Goal: Task Accomplishment & Management: Use online tool/utility

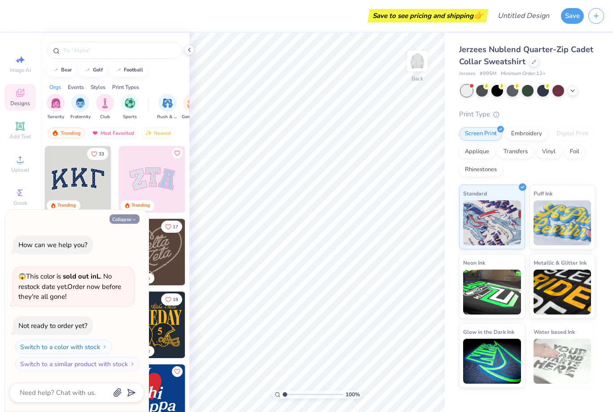
click at [135, 220] on polyline "button" at bounding box center [134, 219] width 3 height 1
type textarea "x"
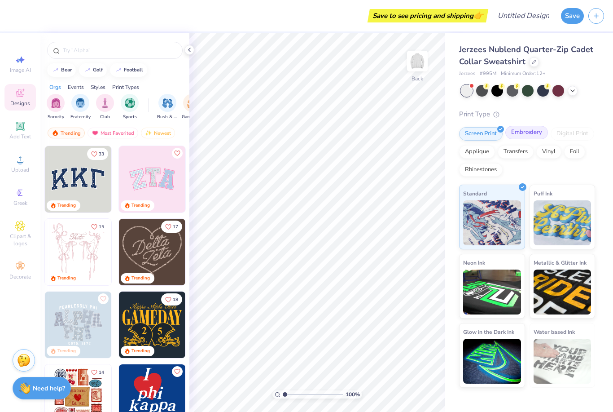
click at [534, 135] on div "Embroidery" at bounding box center [526, 132] width 43 height 13
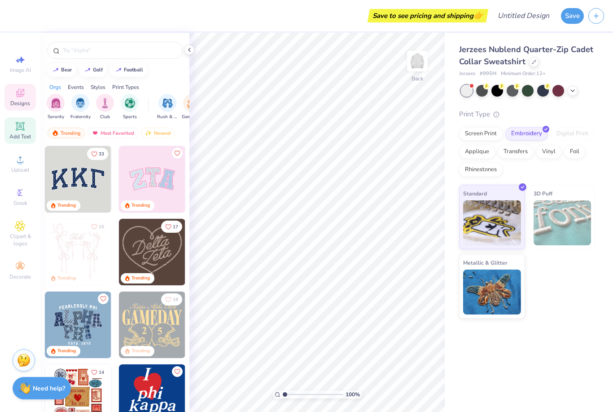
click at [22, 136] on span "Add Text" at bounding box center [20, 136] width 22 height 7
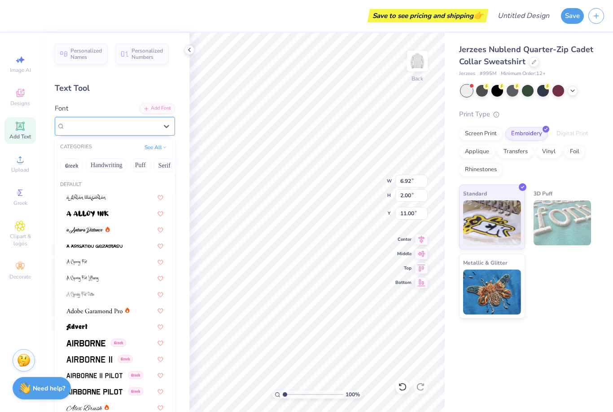
click at [157, 124] on div "Super Dream" at bounding box center [111, 126] width 94 height 14
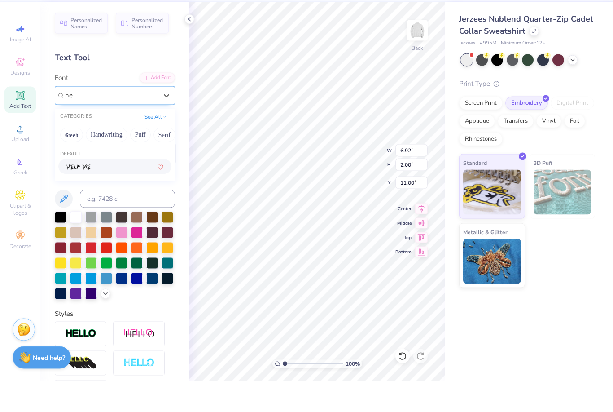
type input "h"
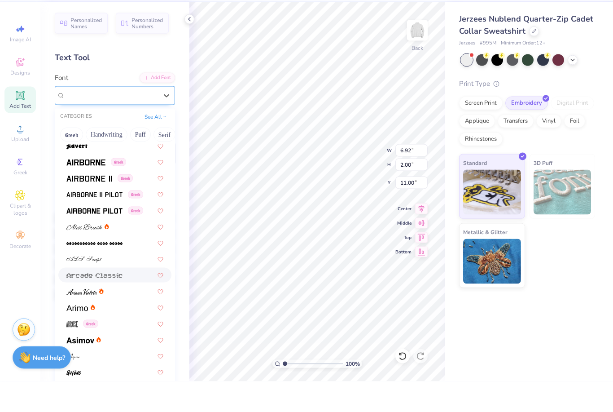
scroll to position [145, 0]
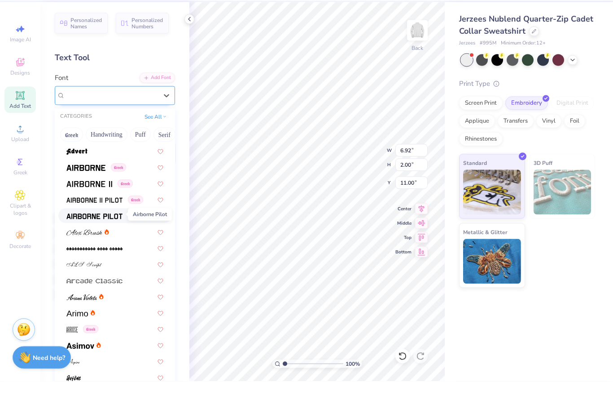
click at [92, 244] on img at bounding box center [94, 247] width 56 height 6
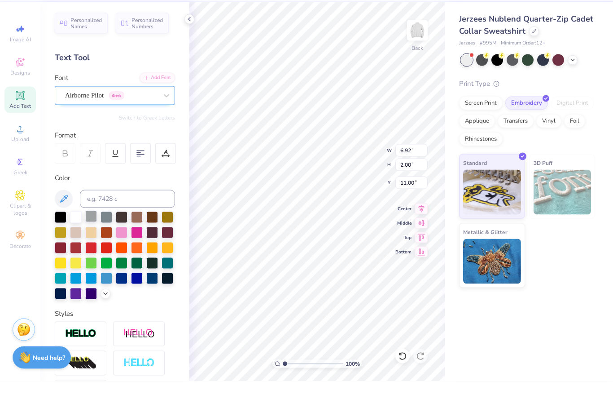
type input "6.62"
type input "2.10"
type input "10.95"
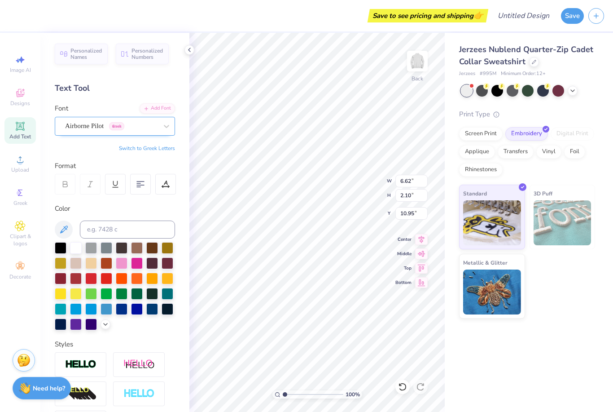
type input "6.63"
type input "2.18"
type input "10.91"
click at [421, 237] on icon at bounding box center [422, 238] width 6 height 8
click at [422, 257] on icon at bounding box center [421, 252] width 13 height 11
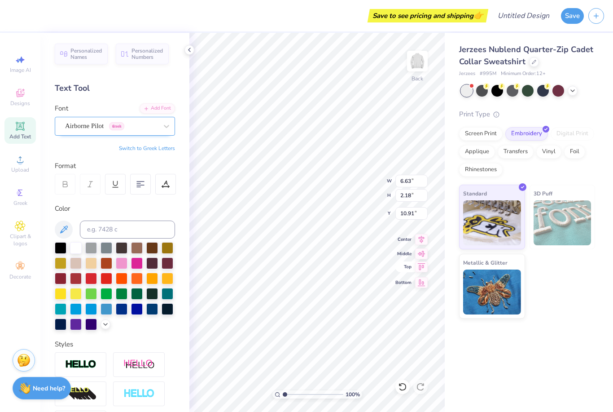
click at [420, 273] on div "100 % Back W 6.63 6.63 " H 2.18 2.18 " Y 10.91 10.91 " Center Middle Top Bottom" at bounding box center [316, 222] width 255 height 379
click at [421, 240] on icon at bounding box center [422, 238] width 6 height 8
click at [301, 295] on li "Delete" at bounding box center [314, 296] width 70 height 18
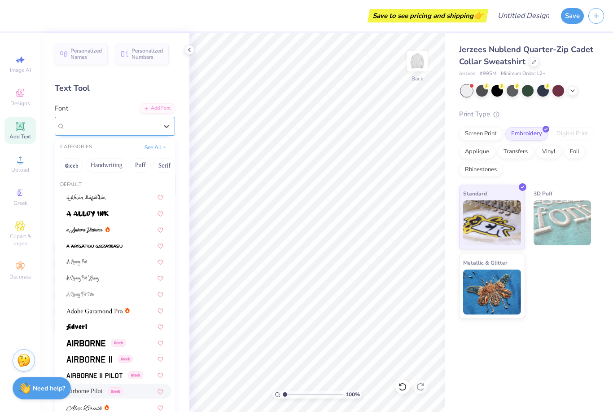
click at [85, 132] on div "Airborne Pilot Greek" at bounding box center [111, 126] width 94 height 14
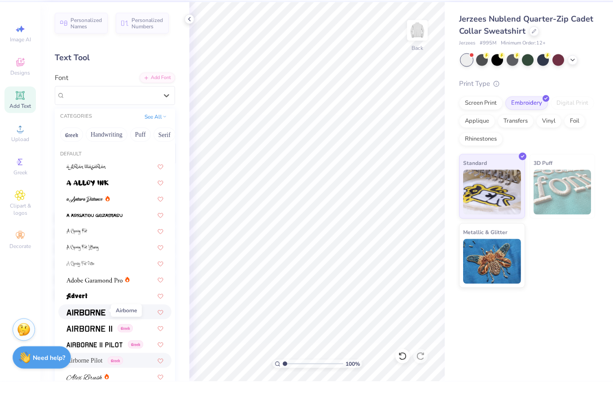
click at [99, 338] on span at bounding box center [85, 342] width 39 height 9
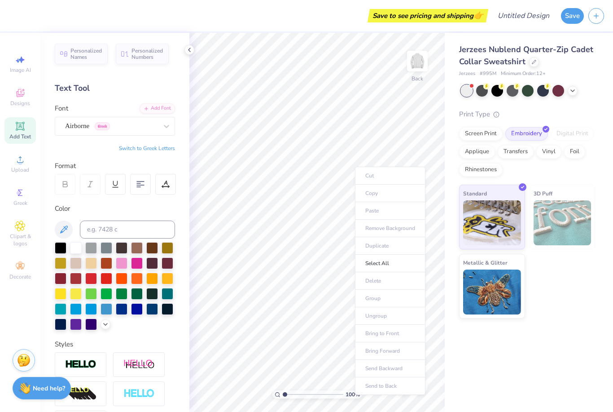
click at [355, 167] on div "Cut Copy Paste Remove Background Duplicate Select All Delete Group Ungroup Brin…" at bounding box center [390, 281] width 70 height 228
click at [22, 134] on div "Add Text" at bounding box center [19, 130] width 31 height 26
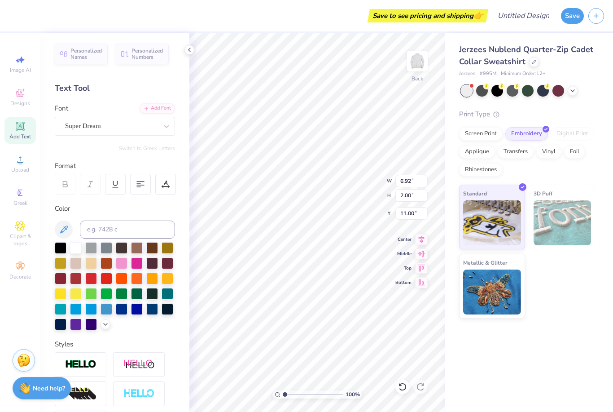
type input "5.38"
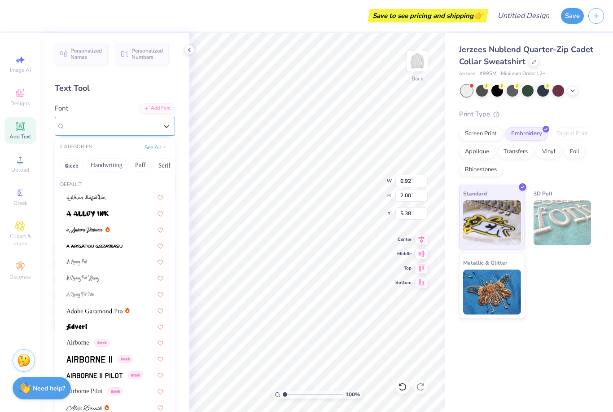
click at [105, 131] on div at bounding box center [111, 126] width 92 height 12
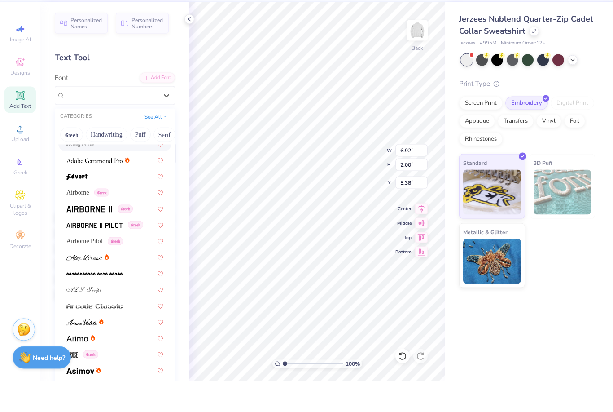
scroll to position [131, 0]
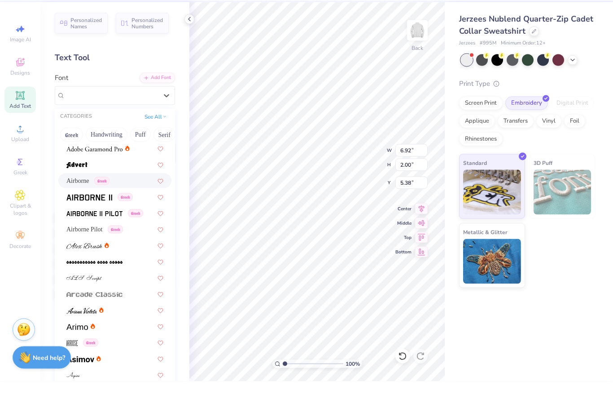
click at [89, 206] on span "Airborne" at bounding box center [77, 210] width 23 height 9
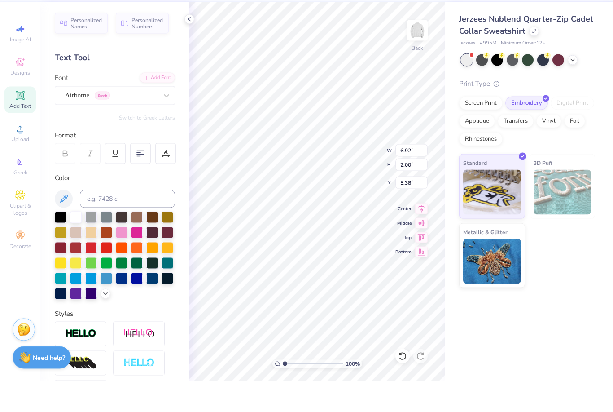
type input "6.62"
type input "2.10"
type input "5.33"
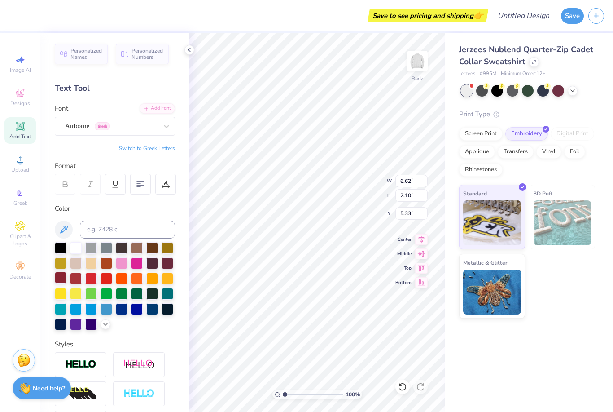
click at [60, 280] on div at bounding box center [61, 278] width 12 height 12
click at [147, 149] on button "Switch to Greek Letters" at bounding box center [147, 148] width 56 height 7
type textarea "ΑΚψ"
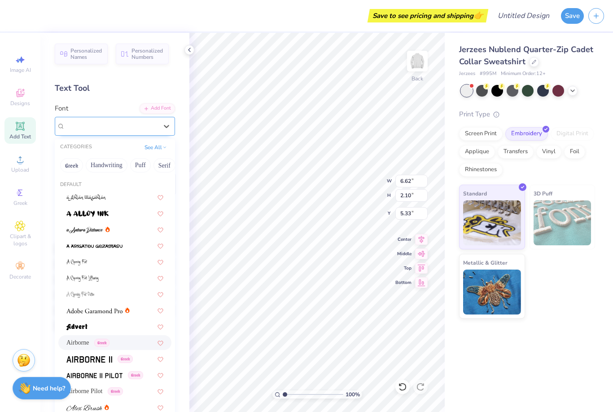
click at [156, 121] on div "Airborne Greek" at bounding box center [111, 126] width 94 height 14
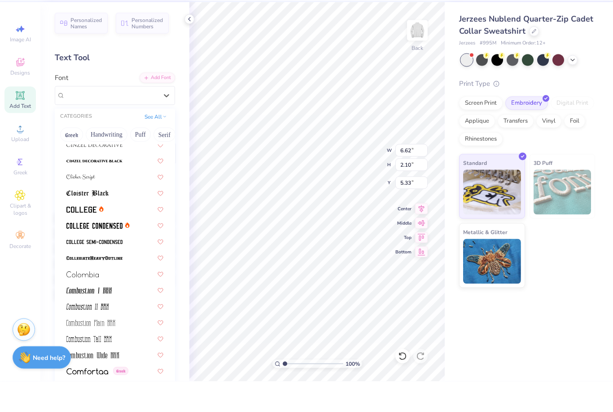
scroll to position [1128, 0]
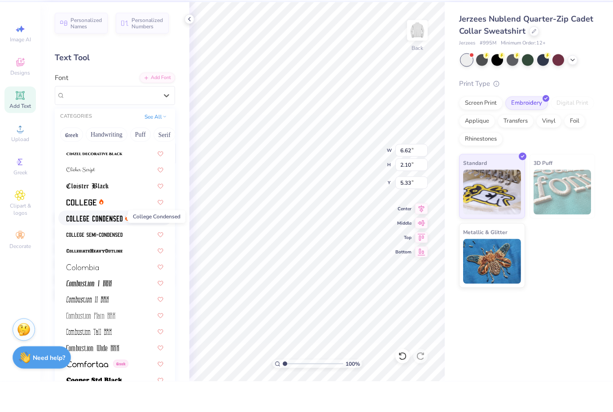
click at [98, 246] on img at bounding box center [94, 249] width 56 height 6
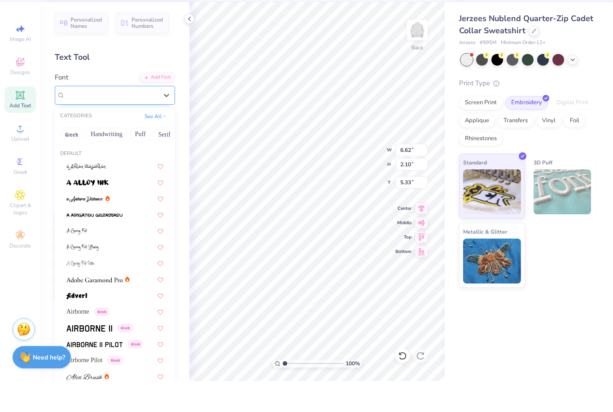
click at [158, 119] on div "College Condensed" at bounding box center [111, 126] width 94 height 14
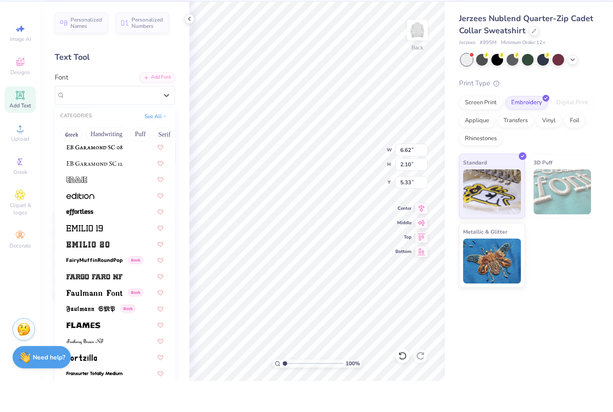
scroll to position [1961, 0]
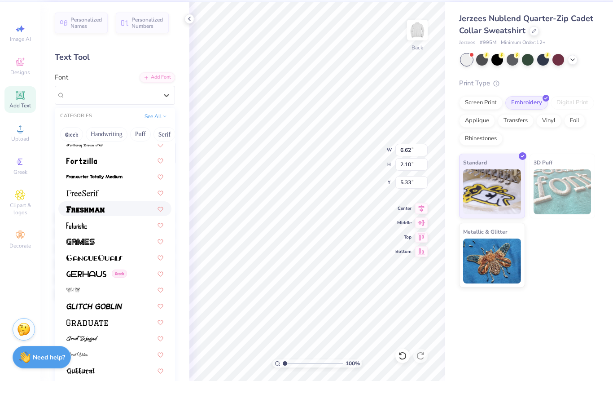
click at [102, 232] on div at bounding box center [114, 239] width 113 height 15
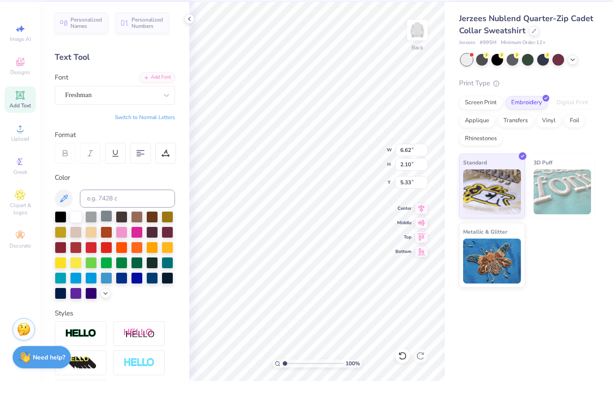
scroll to position [0, 0]
click at [153, 145] on button "Switch to Normal Letters" at bounding box center [145, 148] width 60 height 7
click at [150, 145] on button "Switch to Normal Letters" at bounding box center [145, 148] width 60 height 7
click at [130, 145] on button "Switch to Normal Letters" at bounding box center [145, 148] width 60 height 7
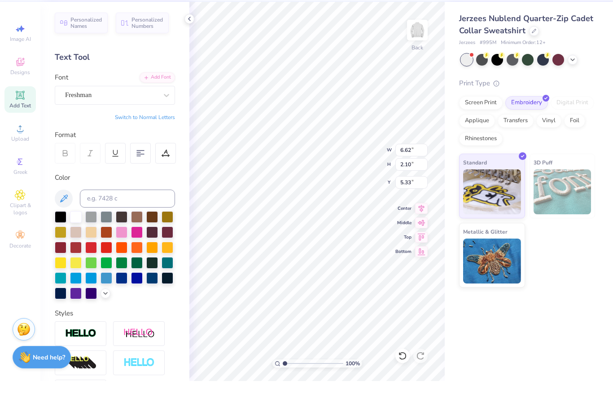
scroll to position [0, 0]
type textarea "A"
click at [149, 119] on div "Freshman" at bounding box center [111, 126] width 94 height 14
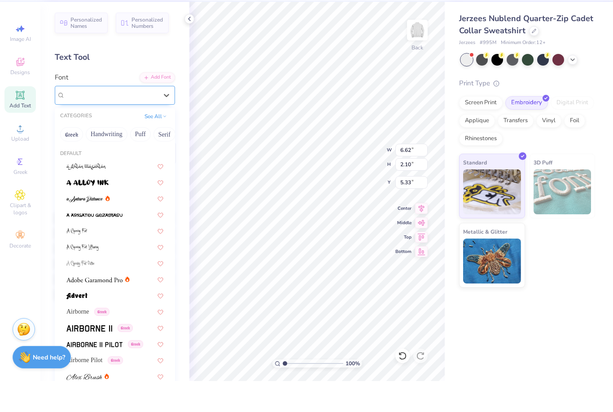
click at [149, 121] on div "Freshman" at bounding box center [111, 126] width 92 height 10
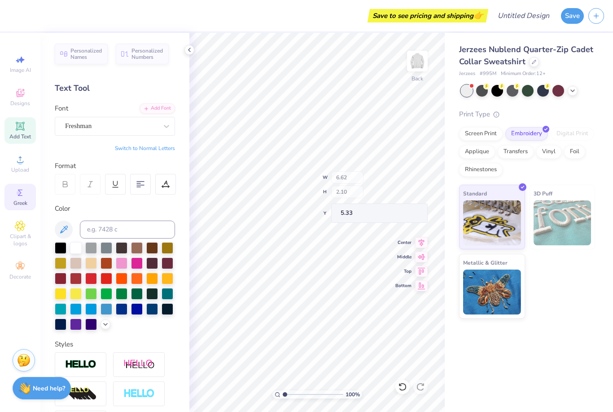
click at [24, 198] on icon at bounding box center [20, 192] width 11 height 11
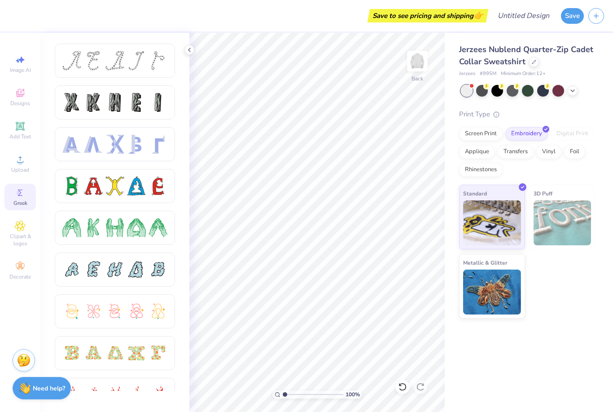
click at [142, 145] on div at bounding box center [136, 144] width 19 height 19
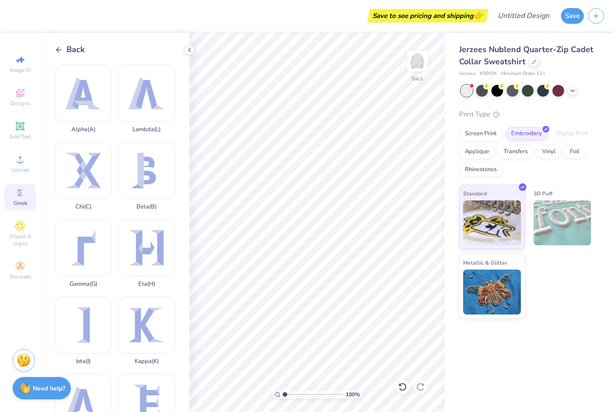
scroll to position [126, 0]
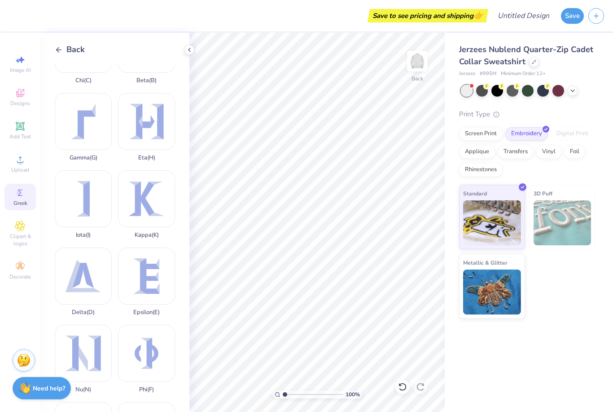
click at [56, 52] on icon at bounding box center [59, 50] width 8 height 8
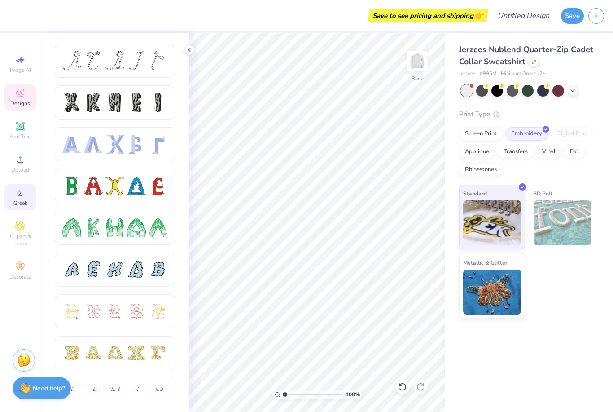
click at [14, 94] on div "Designs" at bounding box center [19, 97] width 31 height 26
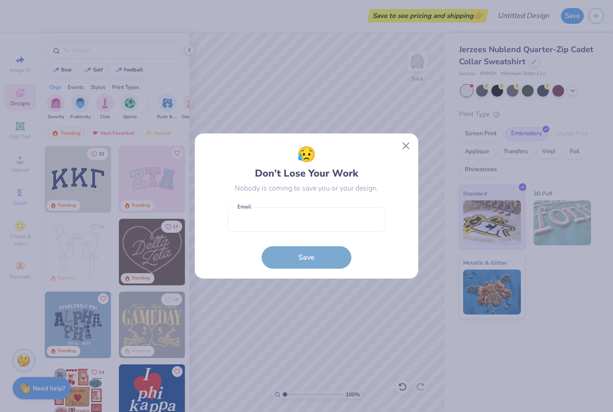
click at [408, 139] on button "Close" at bounding box center [406, 145] width 17 height 17
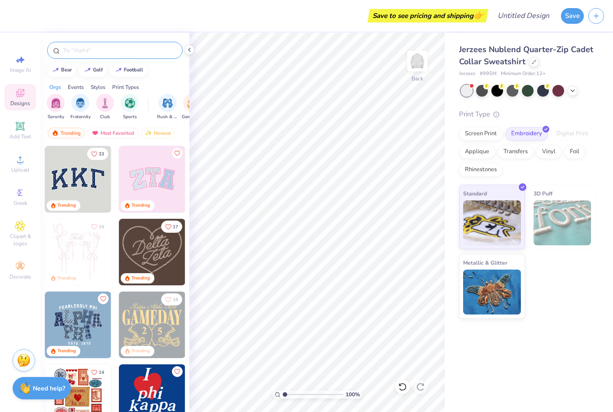
click at [134, 59] on div at bounding box center [115, 50] width 136 height 17
click at [118, 54] on input "text" at bounding box center [119, 50] width 115 height 9
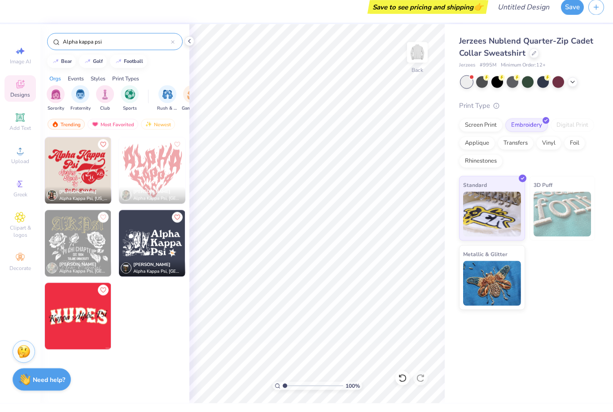
type input "Alpha kappa psi"
click at [147, 237] on img at bounding box center [152, 252] width 66 height 66
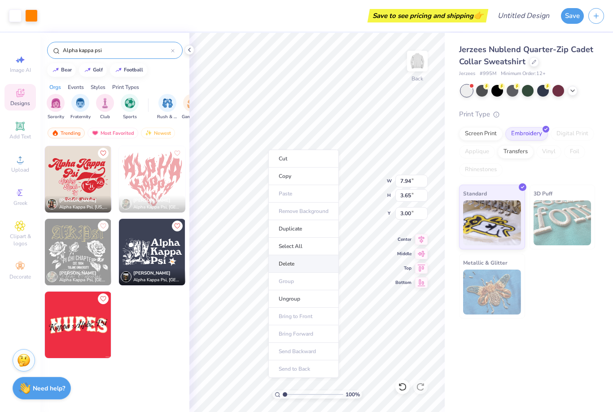
click at [307, 263] on li "Delete" at bounding box center [303, 264] width 70 height 18
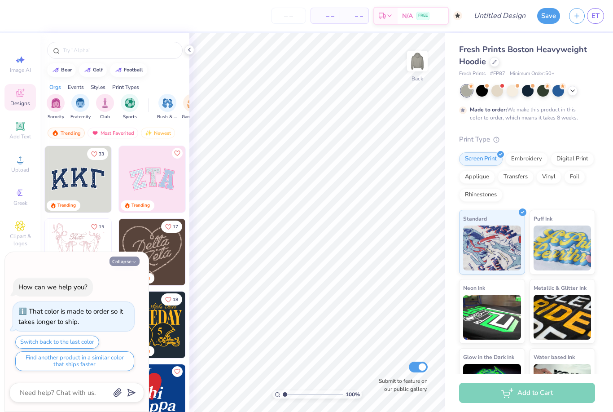
click at [127, 261] on button "Collapse" at bounding box center [125, 260] width 30 height 9
type textarea "x"
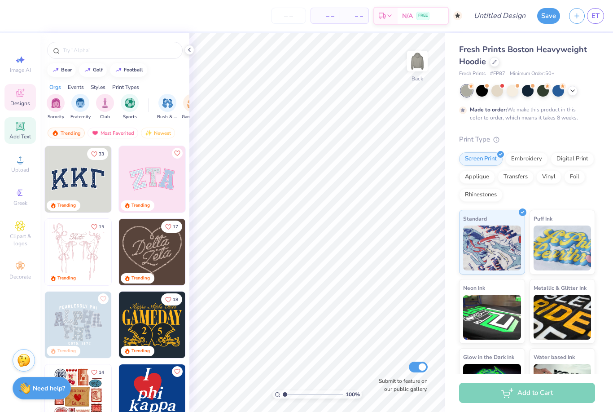
click at [10, 122] on div "Add Text" at bounding box center [19, 130] width 31 height 26
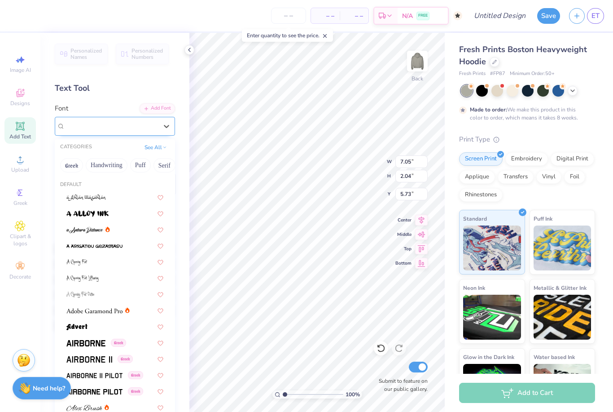
click at [91, 120] on div at bounding box center [111, 126] width 92 height 12
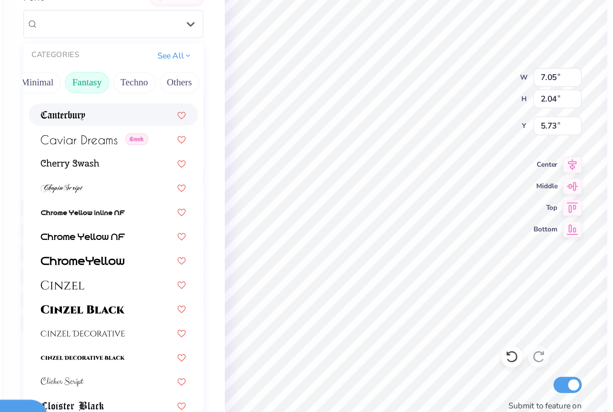
scroll to position [0, 264]
click at [49, 158] on button "Minimal" at bounding box center [64, 165] width 31 height 14
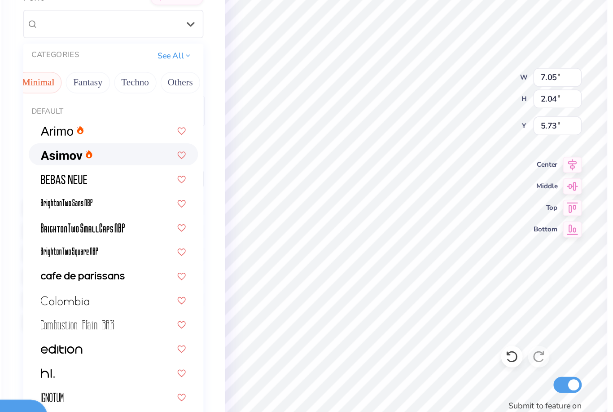
click at [82, 208] on div at bounding box center [114, 212] width 97 height 9
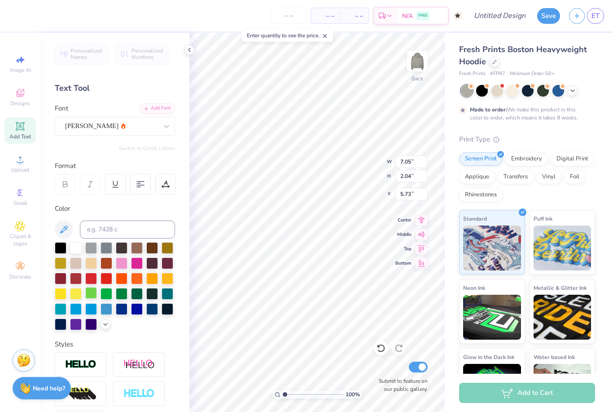
type input "6.98"
type input "2.07"
type input "5.71"
click at [61, 278] on div at bounding box center [61, 278] width 12 height 12
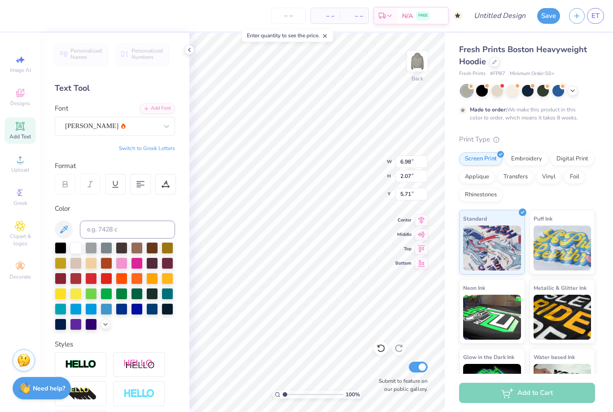
click at [169, 147] on button "Switch to Greek Letters" at bounding box center [147, 148] width 56 height 7
type textarea "ΑΚψ"
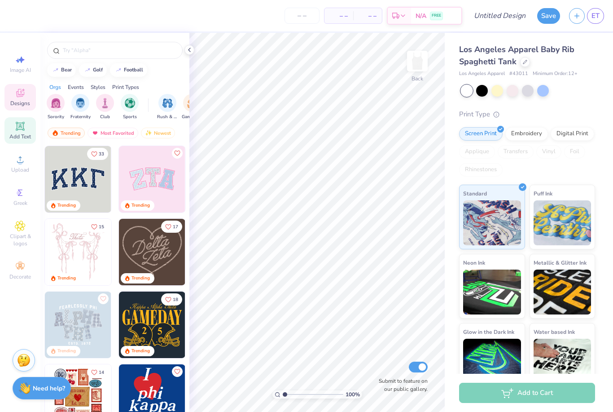
click at [24, 136] on span "Add Text" at bounding box center [20, 136] width 22 height 7
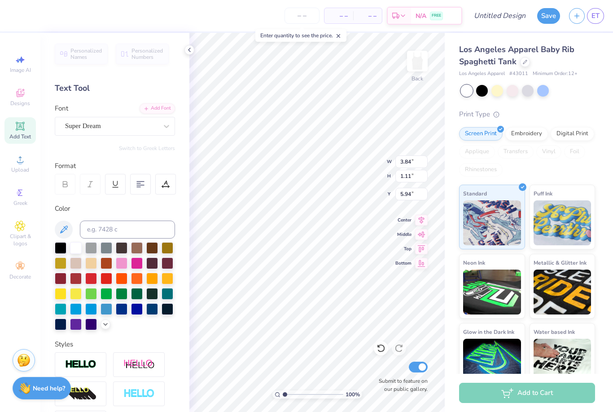
scroll to position [0, 3]
type textarea "alpha kappa psi"
click at [61, 280] on div at bounding box center [61, 278] width 12 height 12
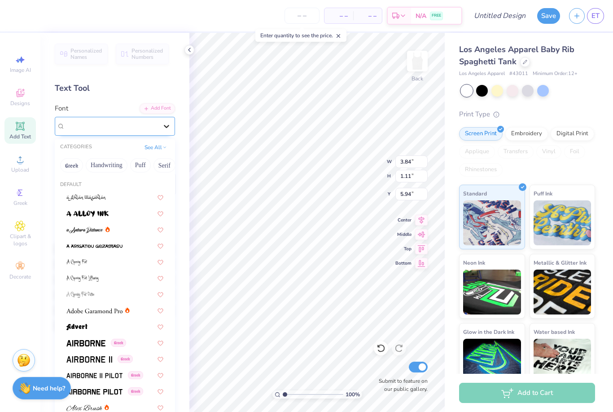
click at [159, 122] on div at bounding box center [166, 126] width 16 height 16
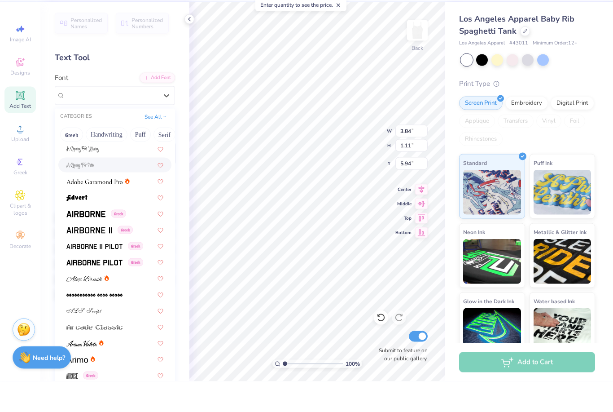
scroll to position [107, 0]
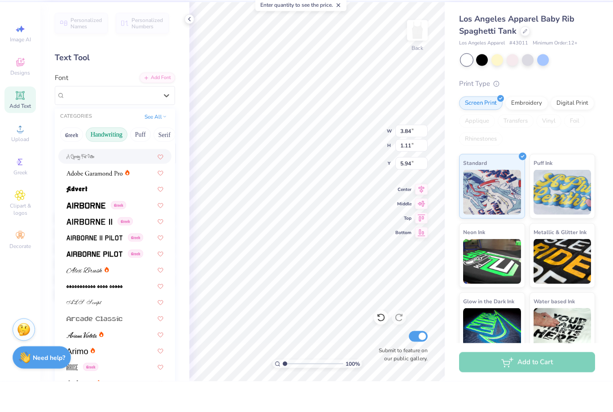
click at [112, 158] on button "Handwriting" at bounding box center [107, 165] width 42 height 14
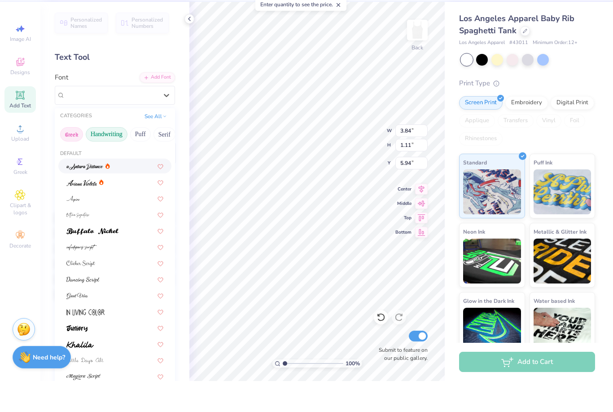
scroll to position [0, 0]
click at [70, 158] on button "Greek" at bounding box center [71, 165] width 23 height 14
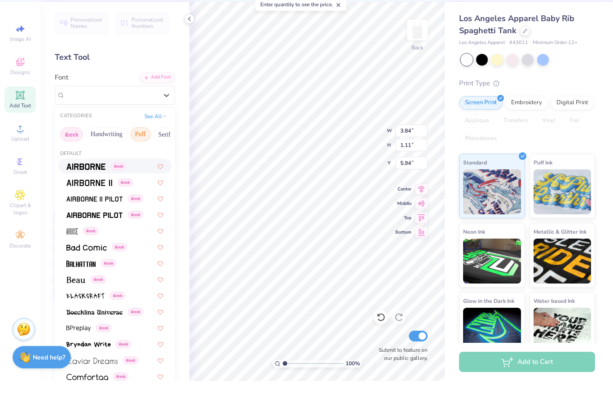
click at [142, 158] on button "Puff" at bounding box center [140, 165] width 21 height 14
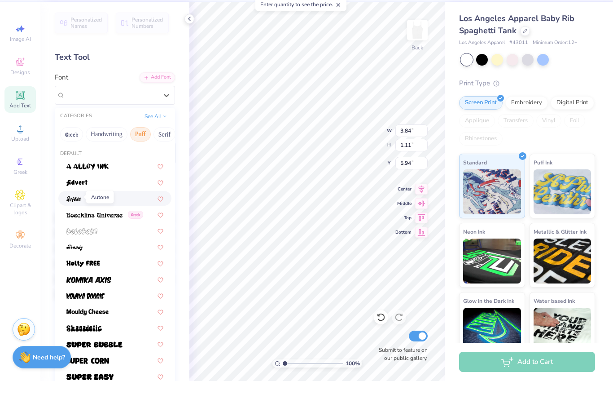
click at [75, 227] on img at bounding box center [73, 230] width 14 height 6
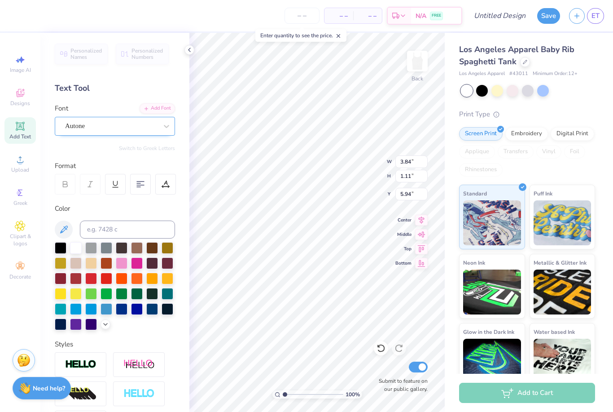
click at [128, 126] on div "Autone" at bounding box center [111, 126] width 94 height 14
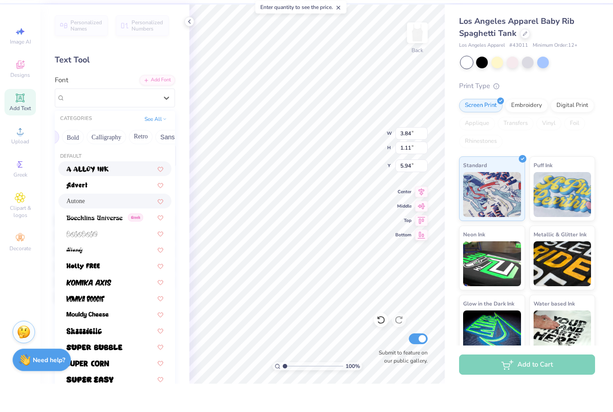
scroll to position [0, 80]
click at [138, 158] on button "Calligraphy" at bounding box center [142, 165] width 39 height 14
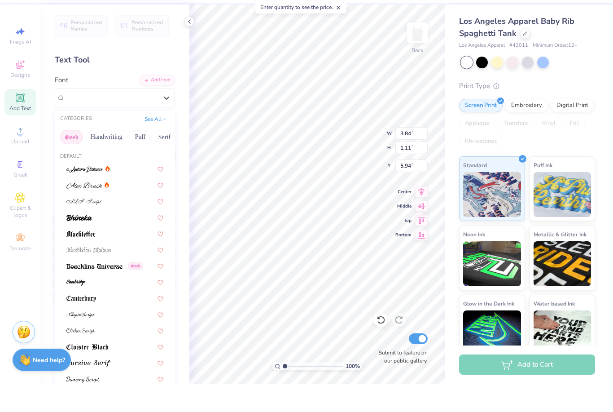
scroll to position [0, 0]
click at [159, 142] on button "See All" at bounding box center [156, 146] width 28 height 9
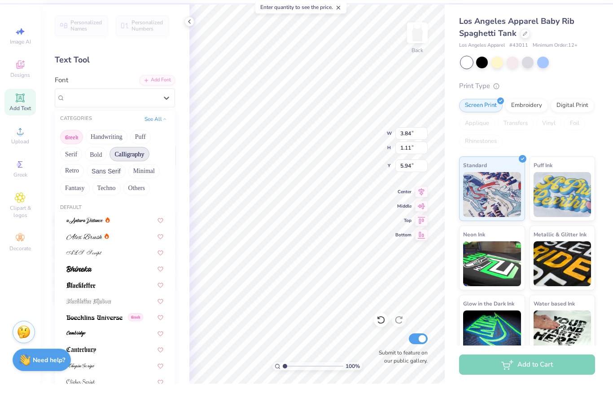
click at [72, 158] on button "Greek" at bounding box center [71, 165] width 23 height 14
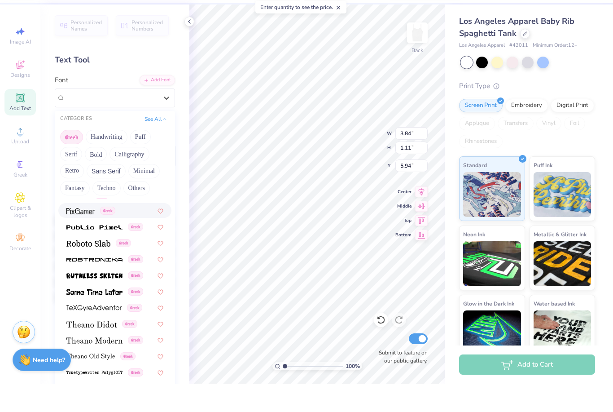
drag, startPoint x: 131, startPoint y: 88, endPoint x: 0, endPoint y: -29, distance: 175.8
click at [0, 0] on html "– – Per Item – – Total Est. Delivery N/A FREE Design Title Save ET Image AI Des…" at bounding box center [306, 206] width 613 height 412
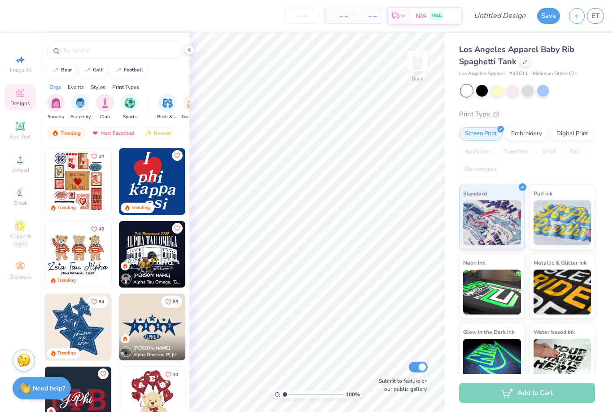
scroll to position [319, 0]
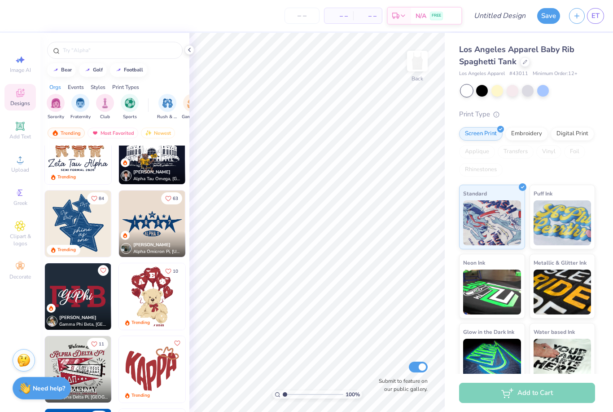
click at [145, 237] on div "Sophia Donovan Alpha Omicron Pi, Texas A&M University" at bounding box center [152, 244] width 66 height 26
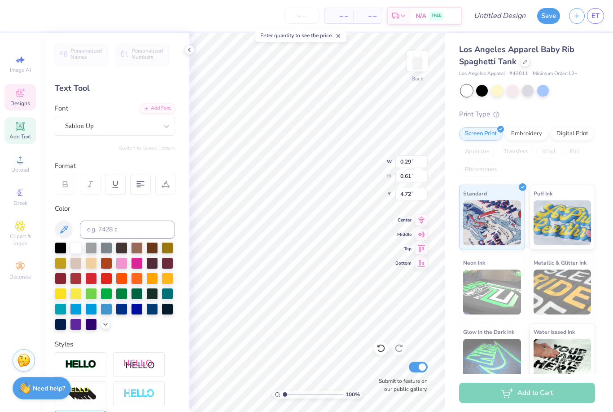
type input "7.47"
type input "0.32"
type input "0.58"
type input "6.02"
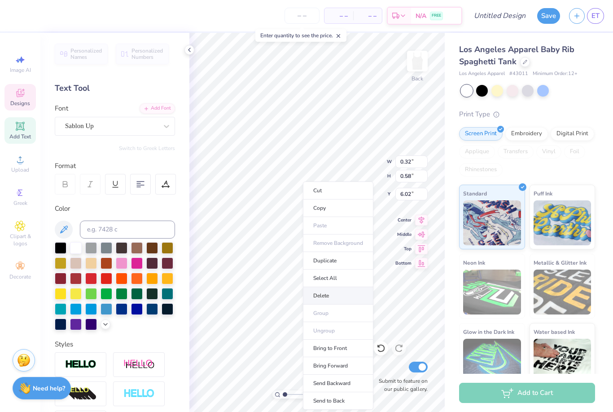
click at [339, 292] on li "Delete" at bounding box center [338, 296] width 70 height 18
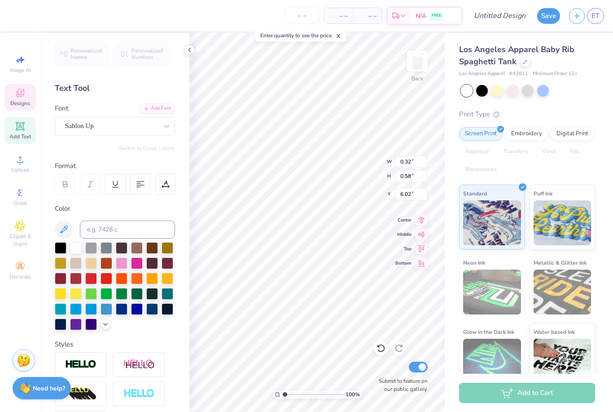
type input "5.92"
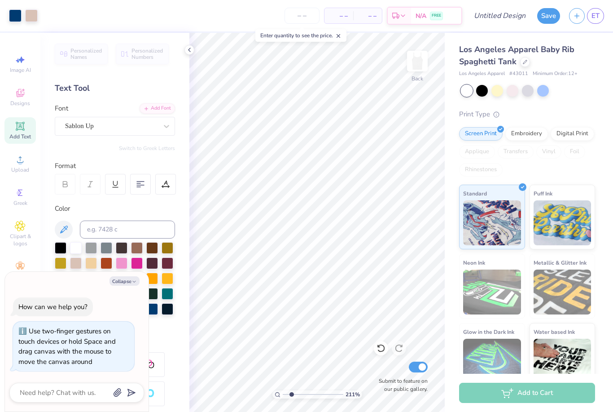
type input "2.11448283830736"
type textarea "x"
type input "2.11448283830736"
type textarea "x"
type input "2.11448283830736"
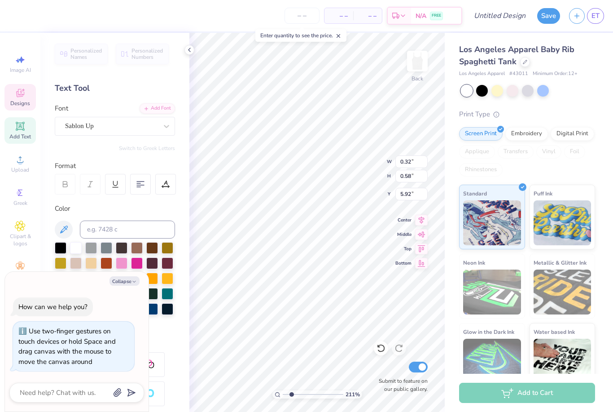
type textarea "x"
type input "2.11448283830736"
type textarea "x"
type input "6.02"
type input "2.11448283830736"
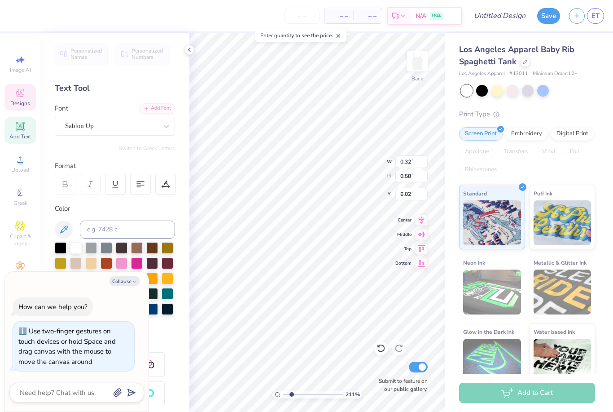
type textarea "x"
type input "2.11448283830736"
type textarea "x"
type input "2.11448283830736"
type textarea "x"
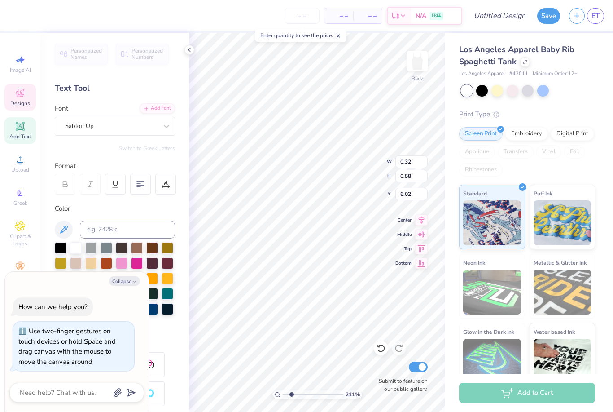
type input "2.11448283830736"
type textarea "x"
type input "2.11448283830736"
type textarea "x"
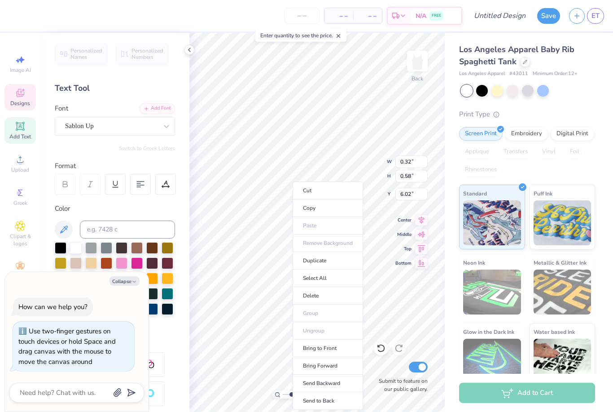
type input "2.11448283830736"
type textarea "x"
type input "2.11448283830736"
type textarea "x"
type input "2.11448283830736"
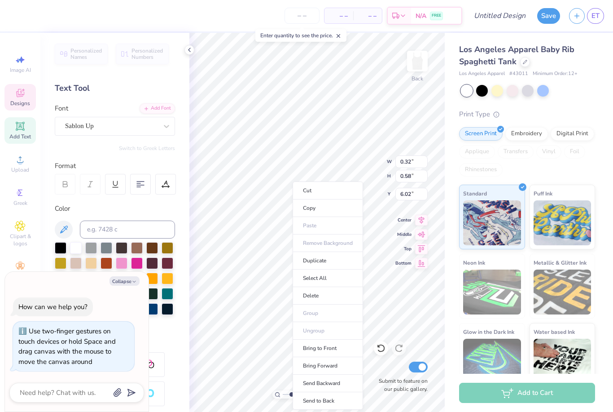
type textarea "x"
click at [556, 167] on div "Screen Print Embroidery Digital Print Applique Transfers Vinyl Foil Rhinestones" at bounding box center [527, 151] width 136 height 49
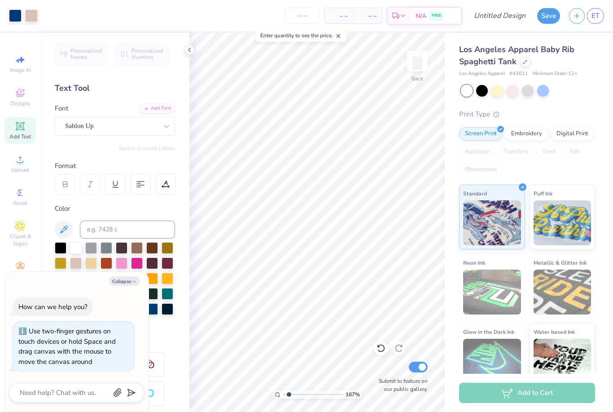
type input "1.67372862987433"
type textarea "x"
type input "1.67372862987433"
type textarea "x"
type input "1.67372862987433"
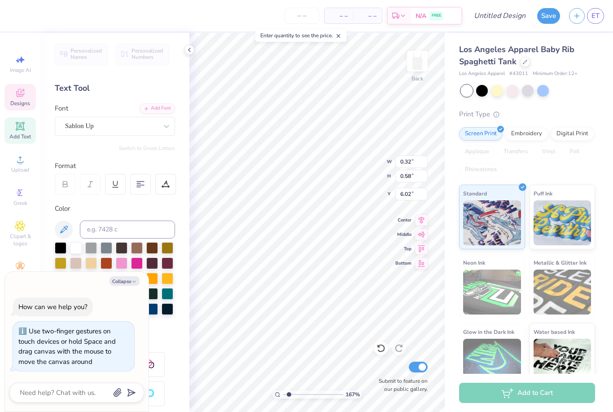
type textarea "x"
type input "1.67372862987433"
type textarea "x"
type input "1.67372862987433"
type textarea "x"
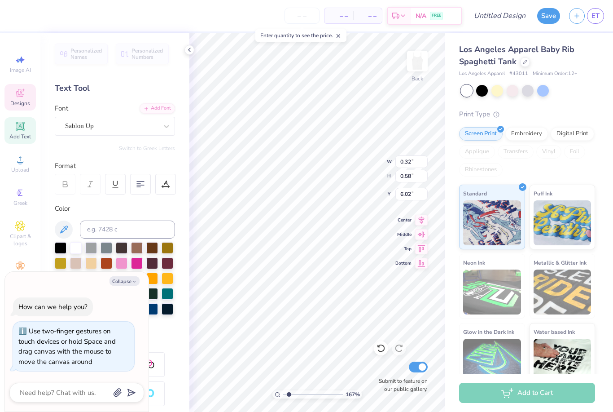
type textarea "0"
type input "1.67372862987433"
type textarea "x"
type input "1.67372862987433"
type textarea "x"
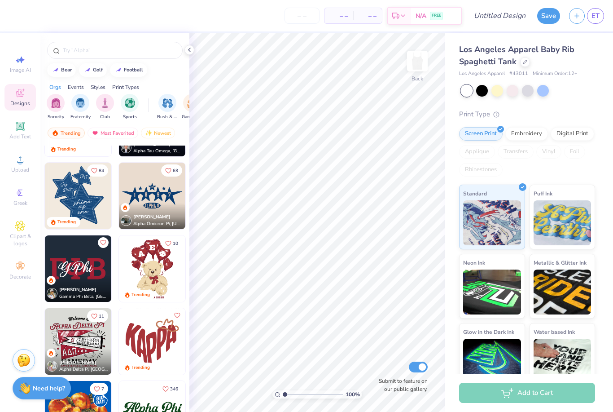
scroll to position [346, 0]
click at [137, 199] on img at bounding box center [152, 196] width 66 height 66
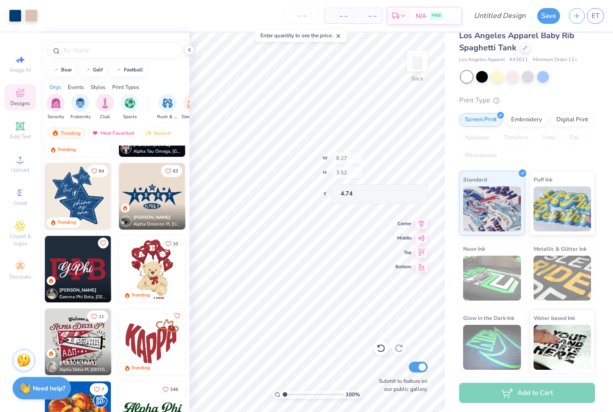
scroll to position [13, 0]
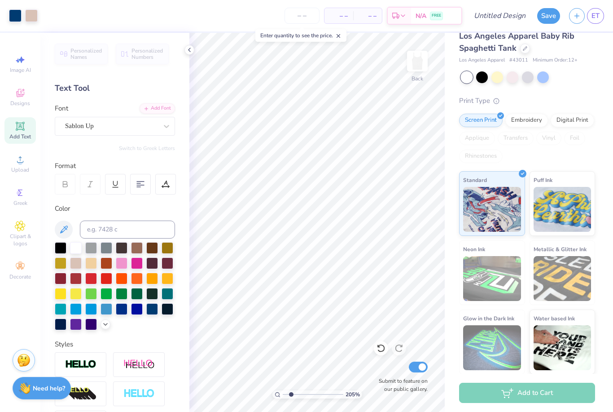
type input "2.05037823294587"
type textarea "9"
type input "2.05037823294587"
type textarea "0"
click at [397, 218] on span "Center" at bounding box center [403, 218] width 16 height 6
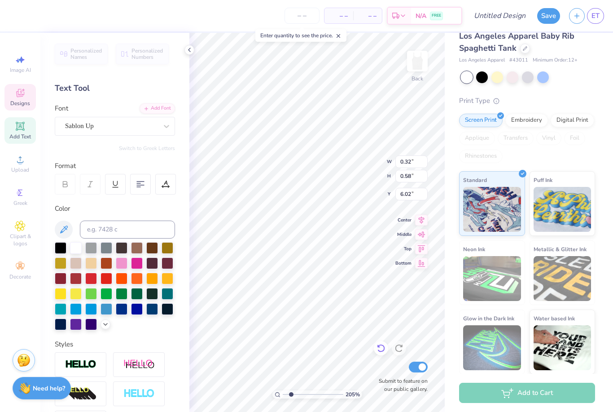
click at [381, 347] on icon at bounding box center [381, 347] width 9 height 9
type input "2.05037823294587"
type textarea "4"
click at [584, 94] on div "Los Angeles Apparel Baby Rib Spaghetti Tank Los Angeles Apparel # 43011 Minimum…" at bounding box center [527, 202] width 136 height 344
type input "2.05037823294587"
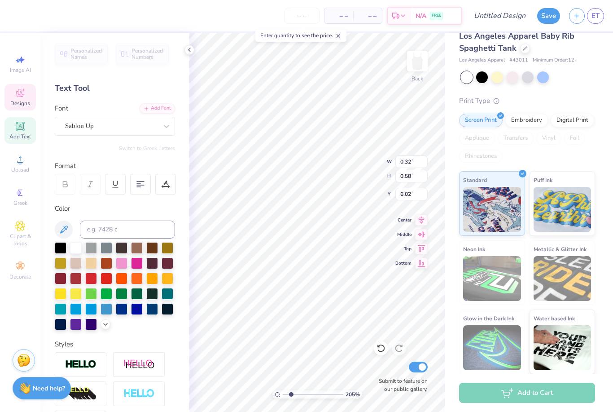
type input "0.34"
type input "2.05037823294587"
type input "2.39"
type input "0.83"
type input "7.43"
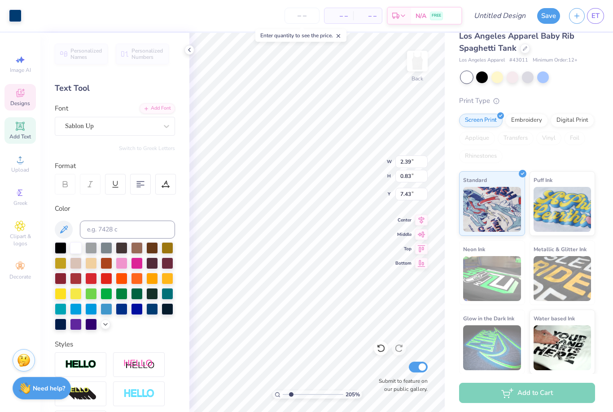
type input "2.05037823294587"
type input "0.28"
type input "0.46"
type input "7.62"
type input "2.05037823294587"
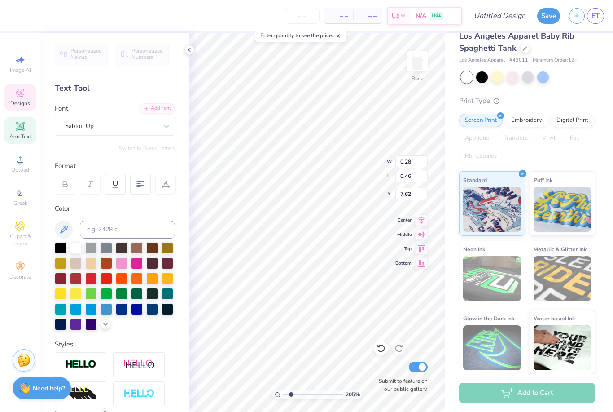
scroll to position [0, 0]
type input "2.05037823294587"
type input "0.59"
type input "0.56"
type input "7.58"
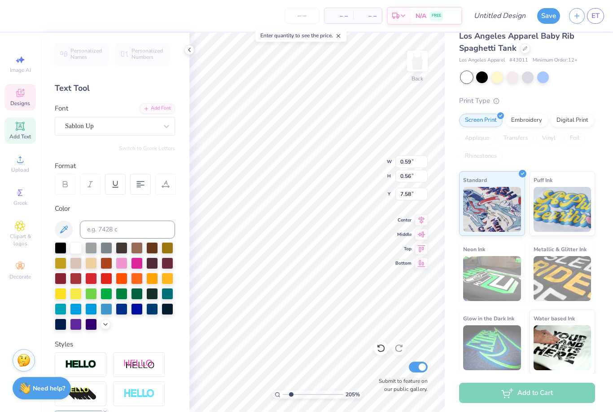
type input "2.05037823294587"
type input "2.39"
type input "0.83"
type input "7.43"
type input "2.05037823294587"
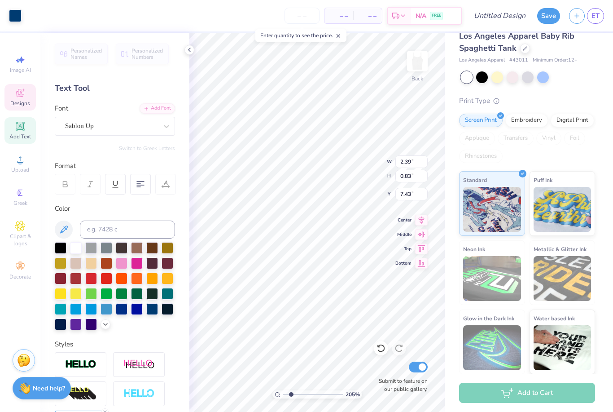
type input "0.29"
type input "0.61"
type input "7.56"
type input "2.05037823294587"
type input "0.59"
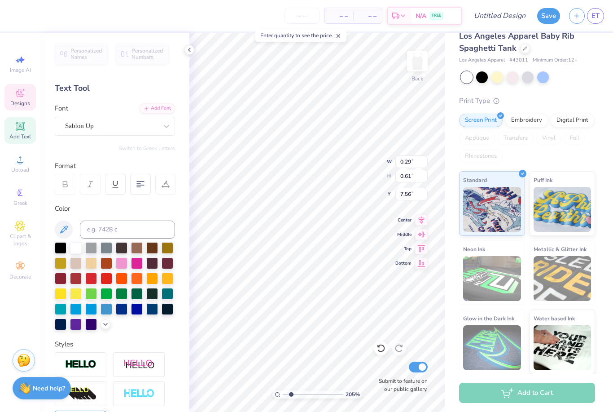
type input "0.56"
type input "7.58"
type input "2.05037823294587"
type input "0.26"
type input "0.59"
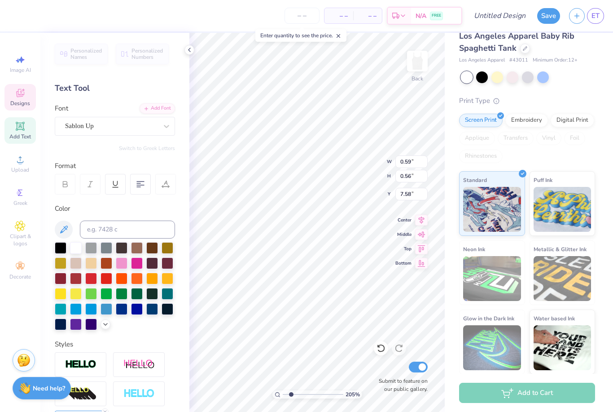
type input "7.55"
type input "2.05037823294587"
type textarea "p"
type input "2.05037823294587"
type input "0.29"
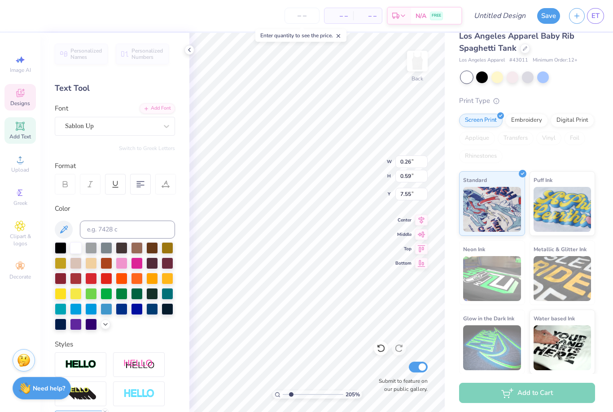
type input "0.61"
type input "7.56"
click at [383, 347] on icon at bounding box center [381, 347] width 9 height 9
type input "2.05037823294587"
type input "0.28"
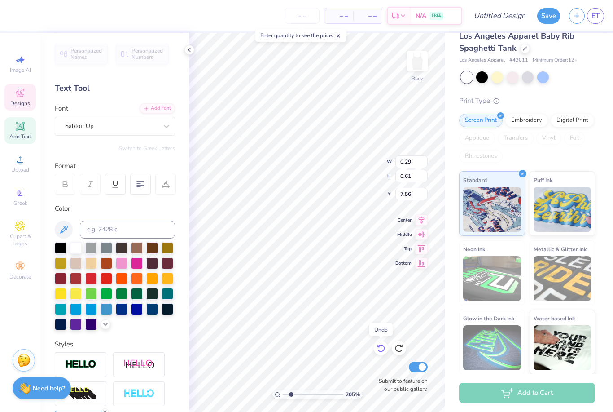
type input "0.46"
type input "7.62"
type input "2.05037823294587"
type input "0.59"
type input "0.56"
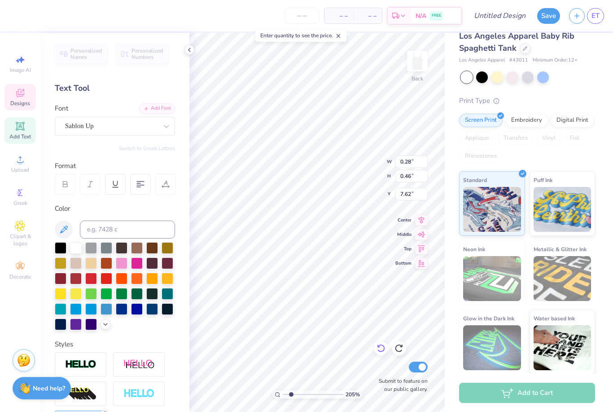
type input "7.58"
type input "2.05037823294587"
type textarea "AK"
click at [456, 290] on div "Los Angeles Apparel Baby Rib Spaghetti Tank Los Angeles Apparel # 43011 Minimum…" at bounding box center [529, 196] width 168 height 355
type input "2.05037823294587"
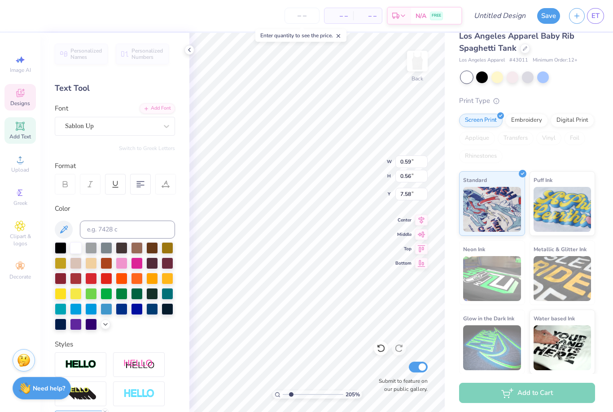
type input "0.59"
type input "7.57"
type input "2.05037823294587"
type input "0.28"
type input "0.63"
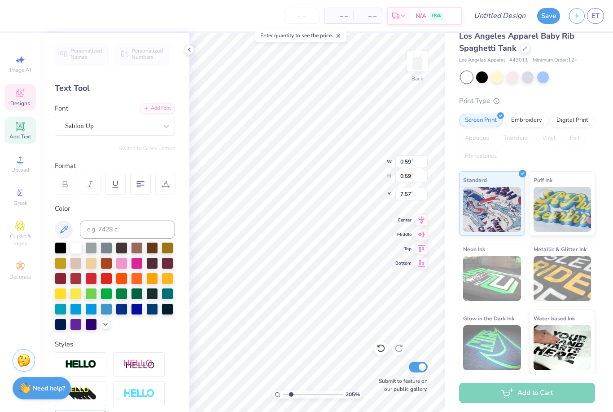
type input "7.55"
type input "2.05037823294587"
type input "0.26"
type input "0.59"
type input "2.05037823294587"
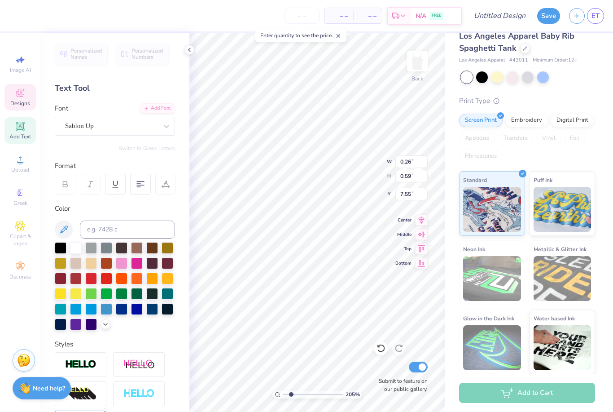
type input "2.05037823294587"
type input "0.28"
type input "0.63"
type input "2.05037823294587"
type input "2.39"
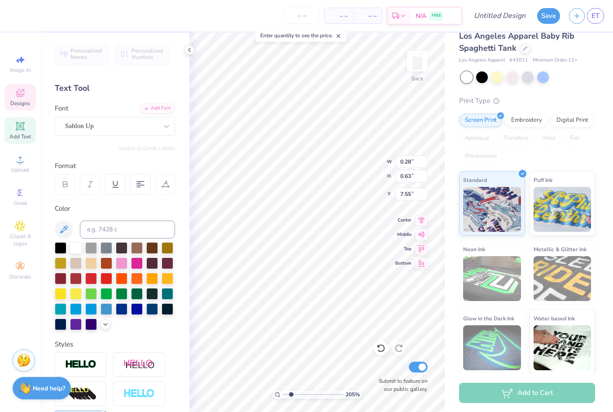
type input "0.83"
type input "7.43"
type input "2.05037823294587"
type input "0.28"
type input "0.63"
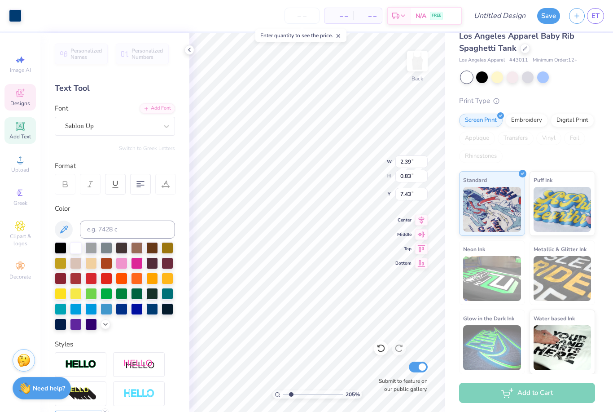
type input "7.55"
type input "2.05037823294587"
type input "0.29"
type input "0.61"
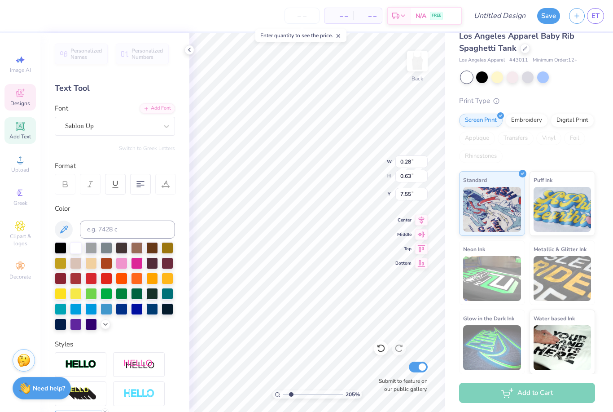
type input "7.56"
type input "2.05037823294587"
type input "0.28"
type input "0.46"
type input "7.62"
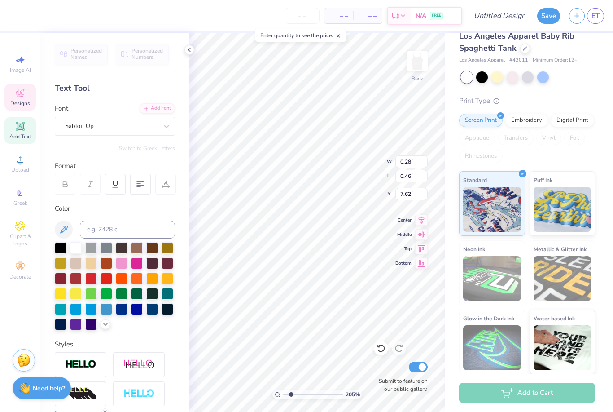
type input "2.05037823294587"
type input "2.39"
type input "0.83"
type input "7.43"
type input "2.05037823294587"
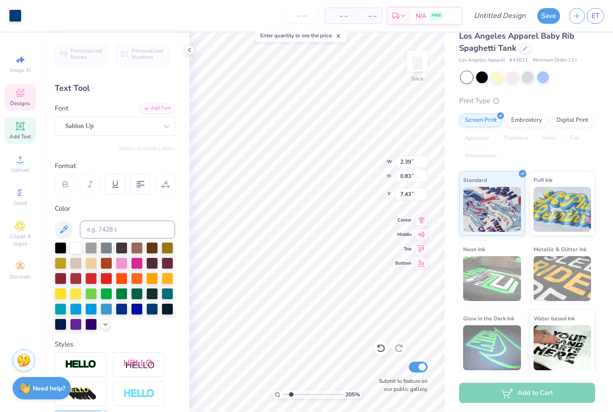
type input "0.59"
type input "7.57"
type input "2.05037823294587"
type input "7.50"
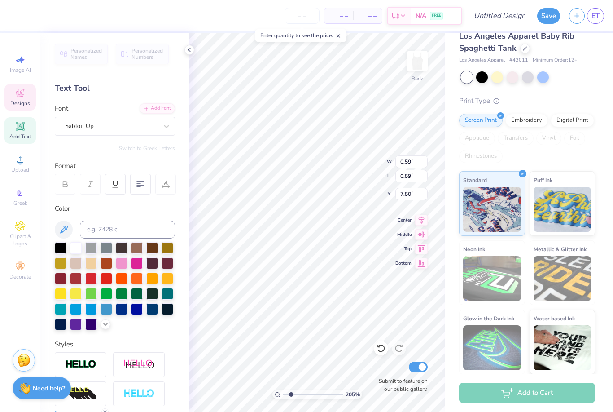
click at [561, 160] on div "Screen Print Embroidery Digital Print Applique Transfers Vinyl Foil Rhinestones" at bounding box center [527, 138] width 136 height 49
type input "4.43775368793992"
type input "7.56"
type input "4.43775368793992"
type input "0.82"
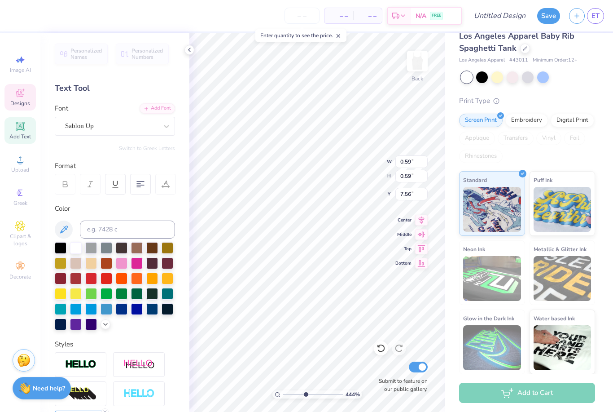
type input "0.82"
type input "4.43775368793992"
type input "7.45"
type input "4.43775368793992"
type input "0.77"
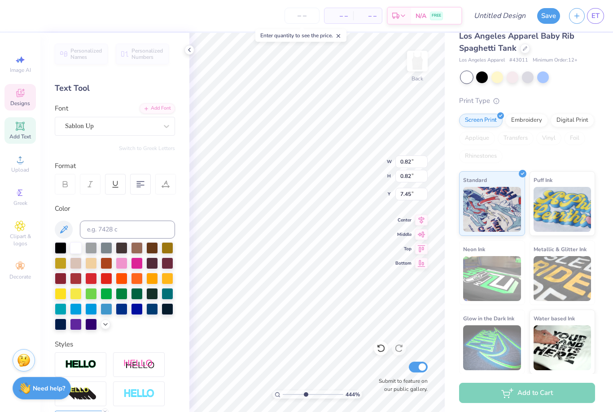
type input "0.77"
type input "4.43775368793992"
type input "7.47"
type input "4.43775368793992"
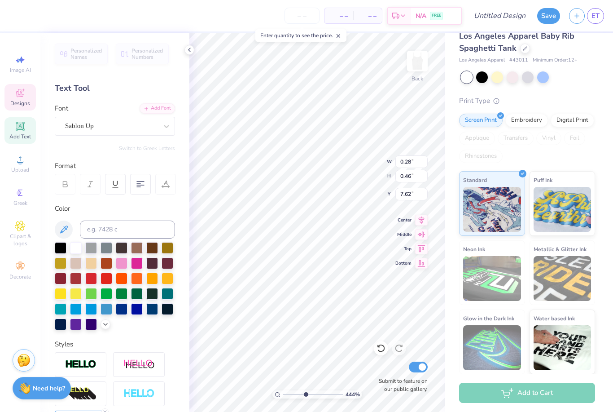
type input "2.39"
type input "0.83"
type input "7.43"
click at [380, 350] on icon at bounding box center [381, 347] width 9 height 9
type input "4.43775368793992"
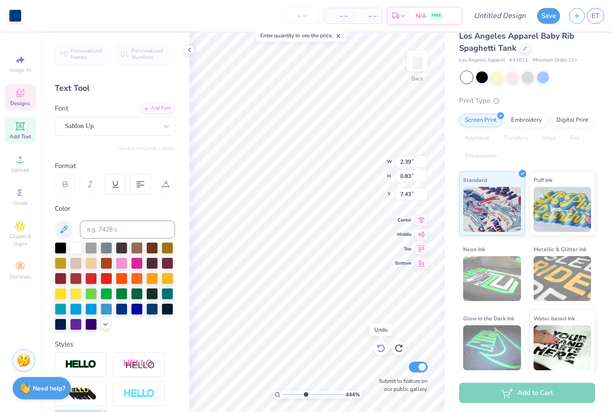
type input "0.28"
type input "0.46"
type input "7.62"
type input "4.43775368793992"
type textarea "PSI"
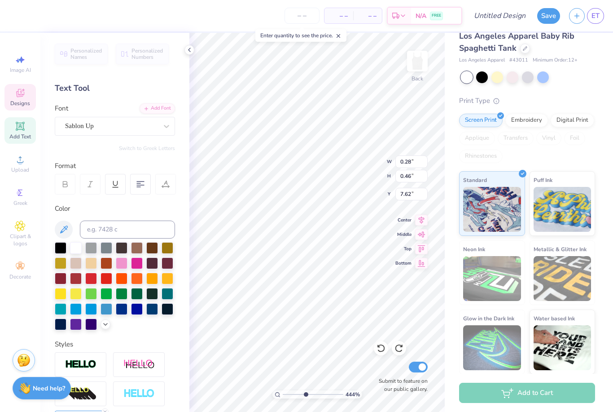
click at [464, 310] on div "Glow in the Dark Ink" at bounding box center [492, 341] width 66 height 65
type input "4.43775368793992"
type input "0.48"
click at [384, 350] on icon at bounding box center [381, 348] width 8 height 8
click at [384, 349] on icon at bounding box center [381, 348] width 8 height 8
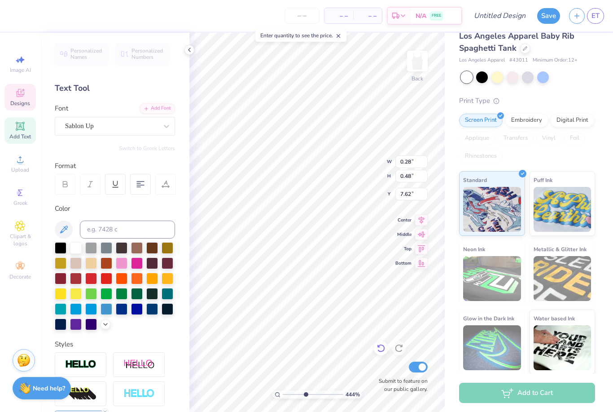
type input "4.43775368793992"
type input "0.46"
click at [381, 350] on icon at bounding box center [381, 347] width 9 height 9
click at [383, 354] on div at bounding box center [381, 348] width 14 height 14
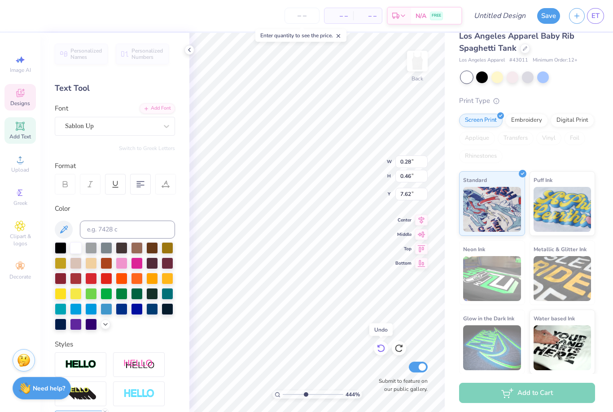
click at [374, 350] on div at bounding box center [381, 348] width 14 height 14
click at [380, 352] on icon at bounding box center [381, 347] width 9 height 9
click at [384, 350] on icon at bounding box center [381, 348] width 8 height 8
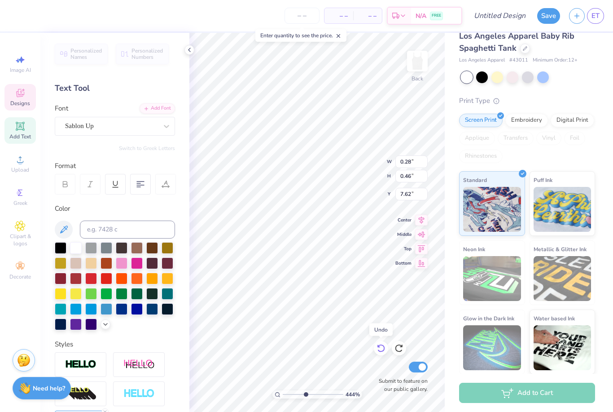
click at [382, 349] on icon at bounding box center [381, 347] width 9 height 9
type input "4.43775368793992"
type input "0.26"
type input "0.59"
type input "7.55"
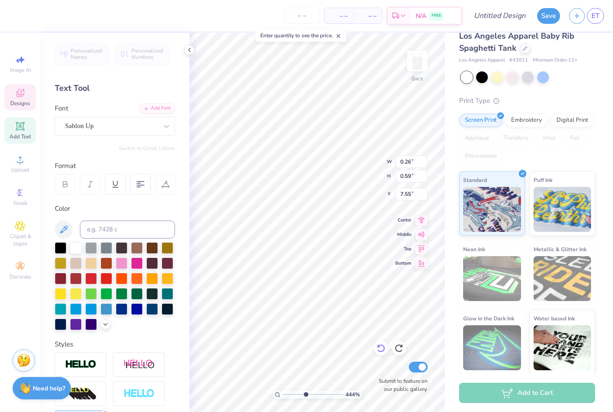
type input "4.43775368793992"
type input "0.59"
type input "0.56"
type input "7.58"
type textarea "Ak"
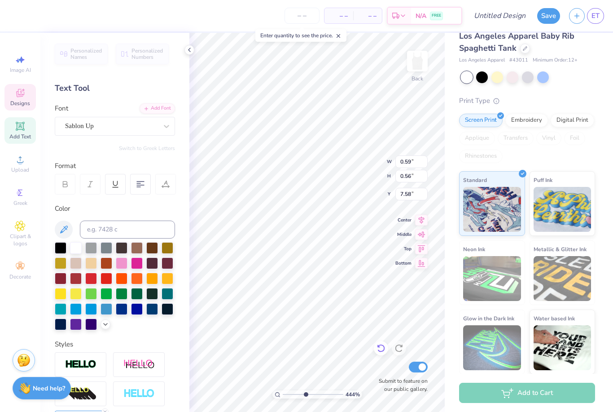
type input "4.43775368793992"
type input "0.26"
type input "0.59"
type input "7.55"
type input "4.43775368793992"
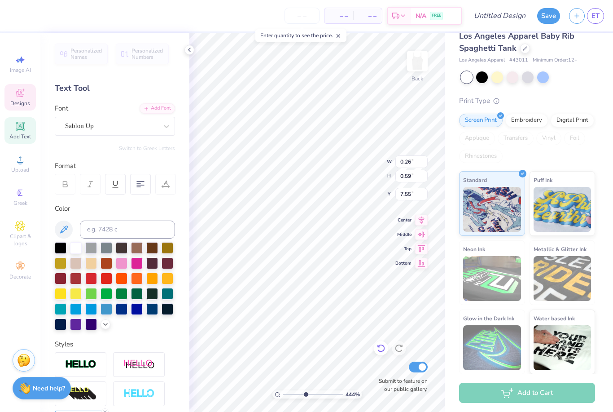
type input "0.28"
type input "0.63"
type textarea "S"
type input "4.43775368793992"
type input "0.29"
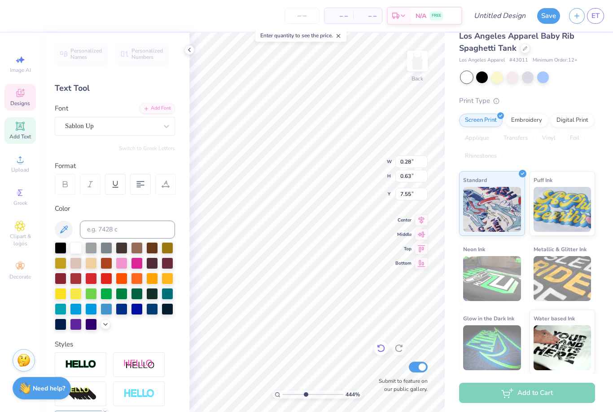
type input "0.61"
type input "7.56"
type textarea "i"
type textarea "I"
type input "4.43775368793992"
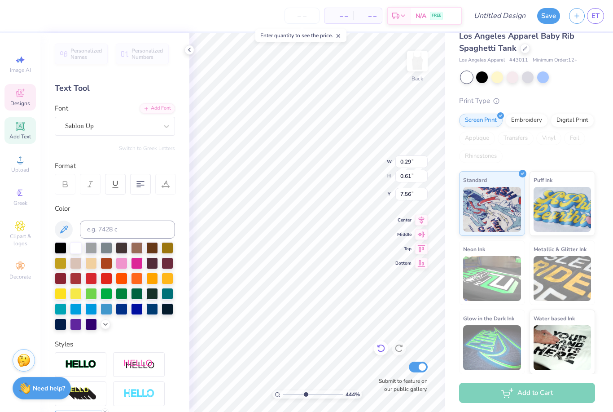
type input "0.28"
type input "0.46"
type input "7.62"
type input "4.43775368793992"
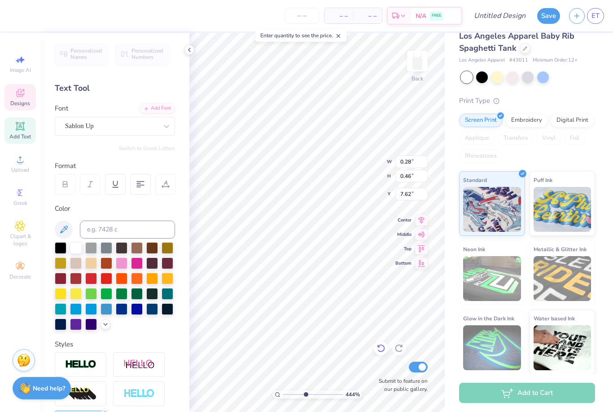
type input "2.39"
type input "0.83"
type input "7.43"
type input "4.43775368793992"
type input "0.29"
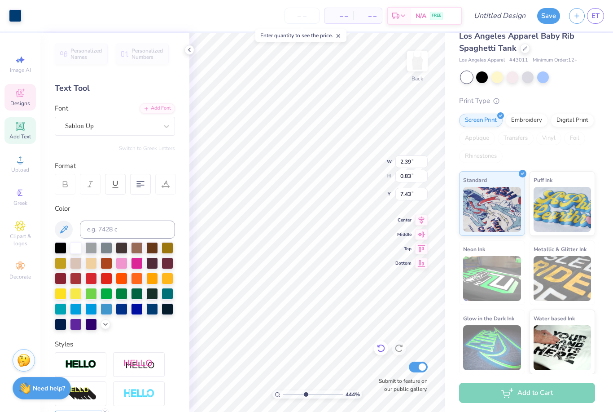
type input "0.62"
type input "7.55"
type input "4.43775368793992"
type textarea "I"
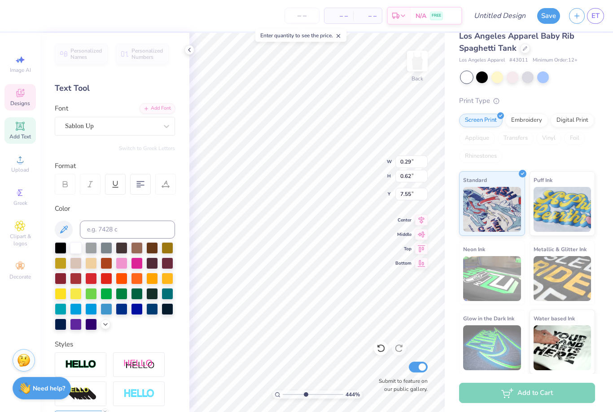
click at [450, 289] on div "Los Angeles Apparel Baby Rib Spaghetti Tank Los Angeles Apparel # 43011 Minimum…" at bounding box center [529, 196] width 168 height 355
type input "4.43775368793992"
type input "2.39"
type input "0.83"
type input "7.43"
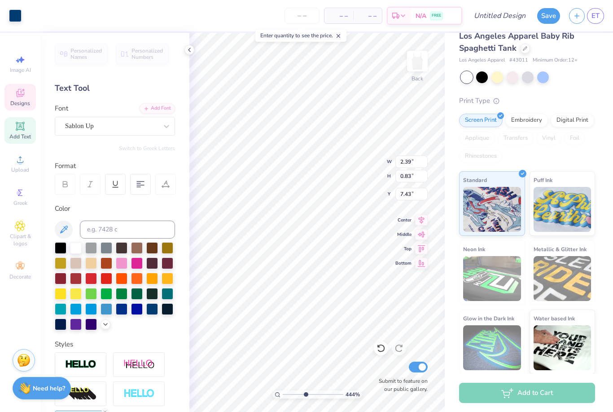
type input "4.43775368793992"
type input "7.46"
click at [382, 349] on icon at bounding box center [381, 347] width 9 height 9
type input "4.43775368793992"
type input "7.43"
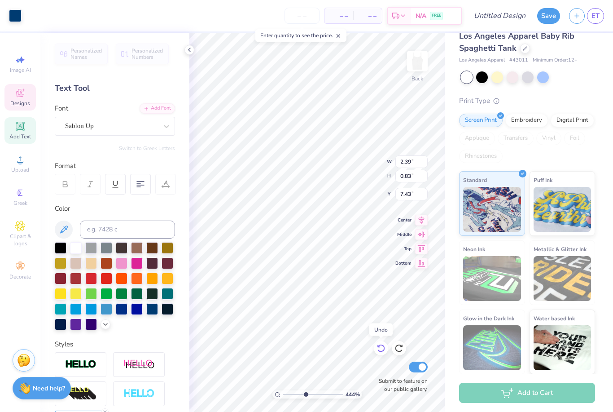
type input "4.43775368793992"
type input "0.28"
type input "0.63"
type input "7.56"
type input "4.43775368793992"
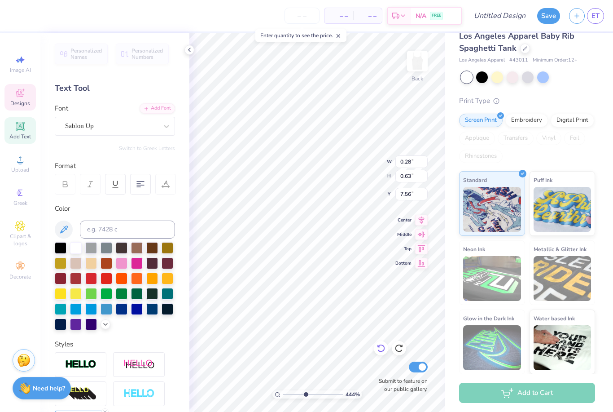
type input "0.29"
type input "0.62"
type input "7.55"
type input "4.43775368793992"
type input "7.52"
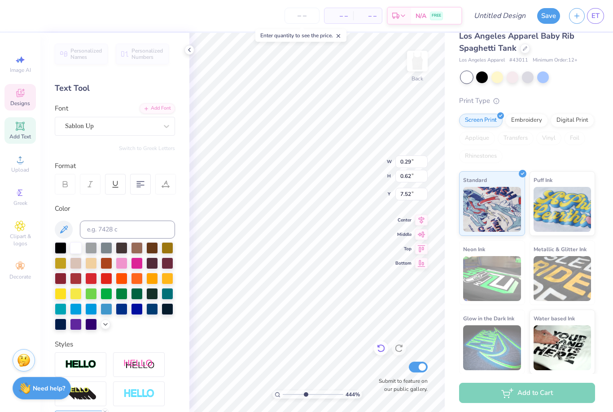
type input "4.43775368793992"
click at [449, 308] on div "Los Angeles Apparel Baby Rib Spaghetti Tank Los Angeles Apparel # 43011 Minimum…" at bounding box center [529, 196] width 168 height 355
type input "4.43775368793992"
type input "7.52"
type input "4.43775368793992"
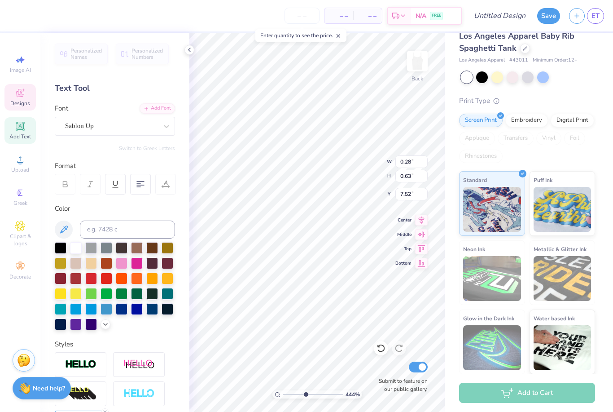
type input "0.26"
type input "0.59"
type input "7.55"
type input "4.43775368793992"
type input "0.28"
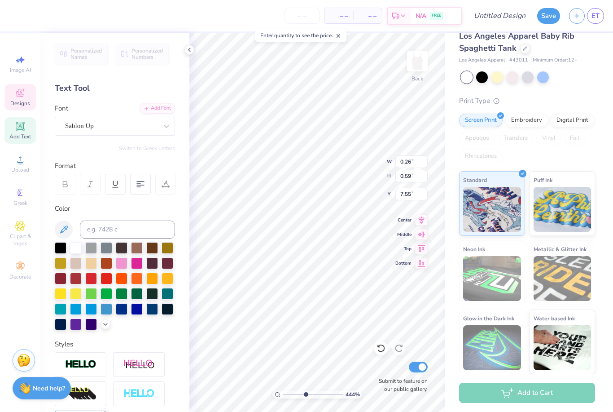
type input "0.63"
type input "7.52"
type input "4.43775368793992"
type input "7.54"
type input "4.43775368793992"
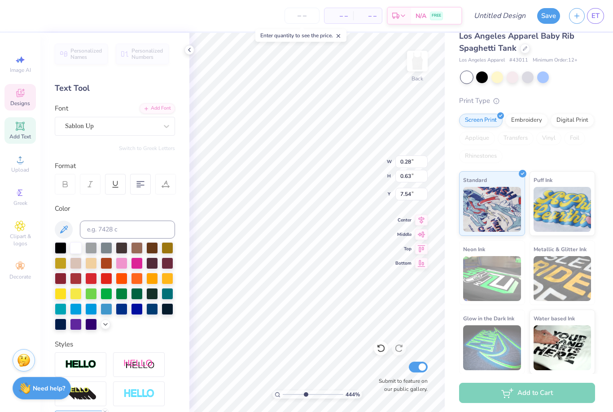
type input "0.26"
click at [551, 144] on div "Vinyl" at bounding box center [548, 137] width 25 height 13
click at [383, 345] on icon at bounding box center [381, 348] width 8 height 8
click at [585, 161] on div "Screen Print Embroidery Digital Print Applique Transfers Vinyl Foil Rhinestones" at bounding box center [527, 138] width 136 height 49
click at [379, 342] on div at bounding box center [381, 348] width 14 height 14
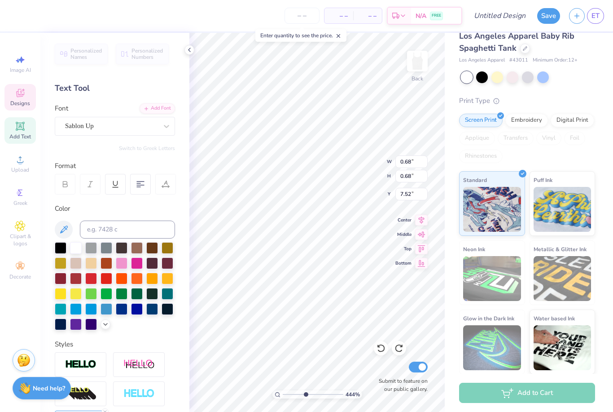
click at [15, 139] on span "Add Text" at bounding box center [20, 136] width 22 height 7
click at [384, 350] on icon at bounding box center [381, 348] width 8 height 8
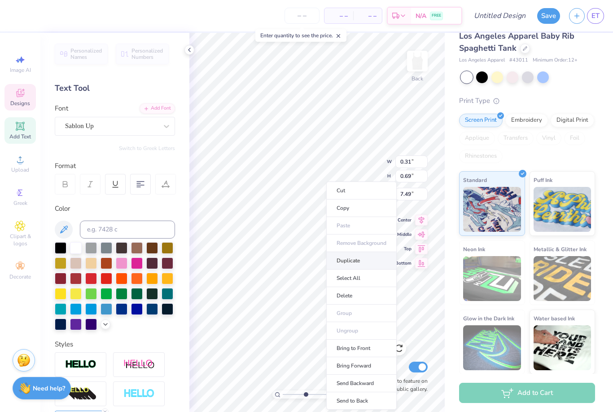
click at [338, 258] on li "Duplicate" at bounding box center [361, 261] width 70 height 18
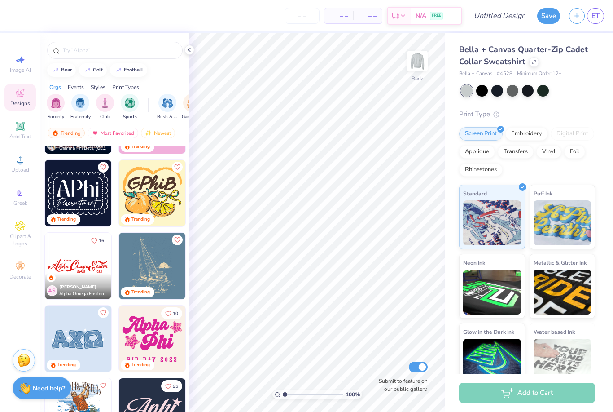
scroll to position [786, 0]
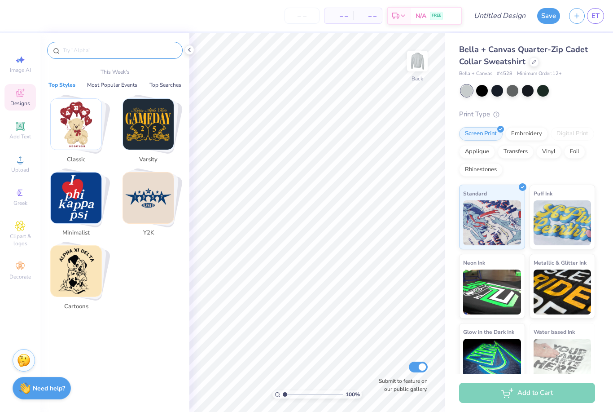
type input "-"
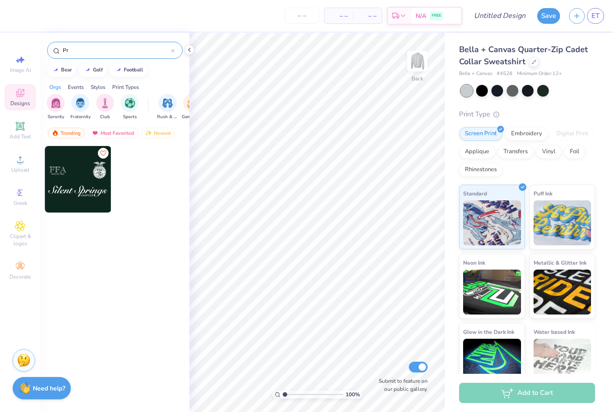
type input "P"
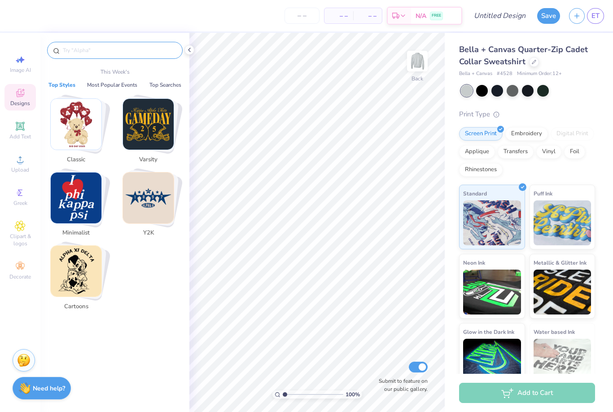
click at [66, 209] on img "Stack Card Button Minimalist" at bounding box center [76, 197] width 51 height 51
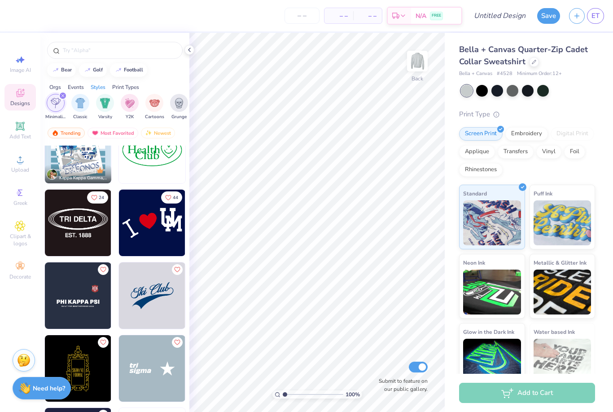
scroll to position [2505, 0]
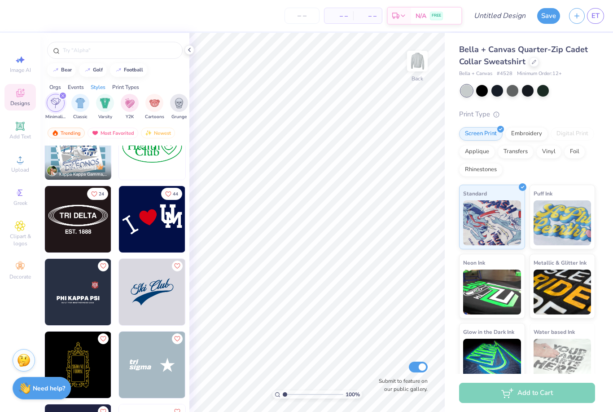
click at [58, 241] on img at bounding box center [78, 219] width 66 height 66
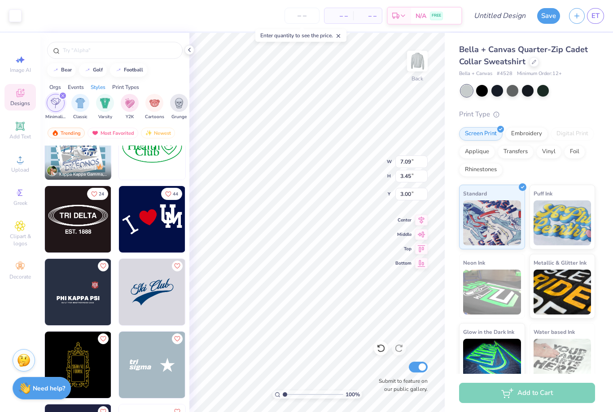
type input "4.78"
type input "5.46"
type input "2.66"
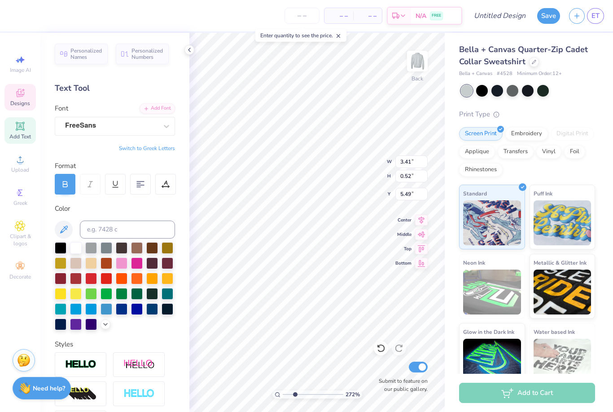
scroll to position [0, 1]
type input "2.7150459610909"
type textarea "T"
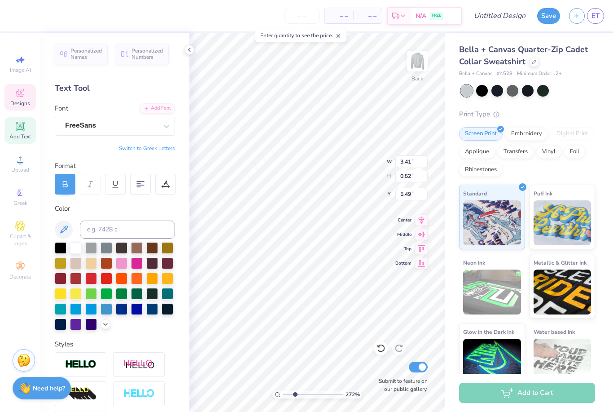
type textarea "ALPHA KAPPA PSI"
type input "2.7150459610909"
type textarea "ALPHA KAPPA PSI"
type input "2.7150459610909"
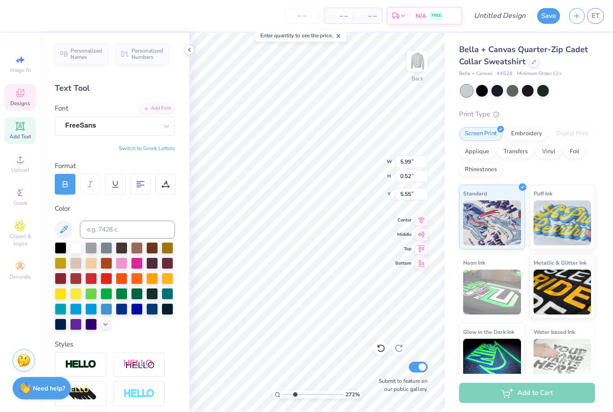
type input "4.18"
type input "0.36"
type input "2.7150459610909"
type input "5.58"
type input "4.2447935062625"
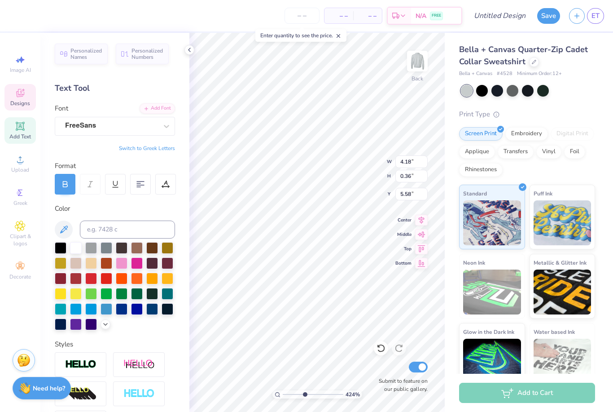
type input "3.81"
type input "0.33"
type input "4.2447935062625"
type input "5.60"
type input "4.2447935062625"
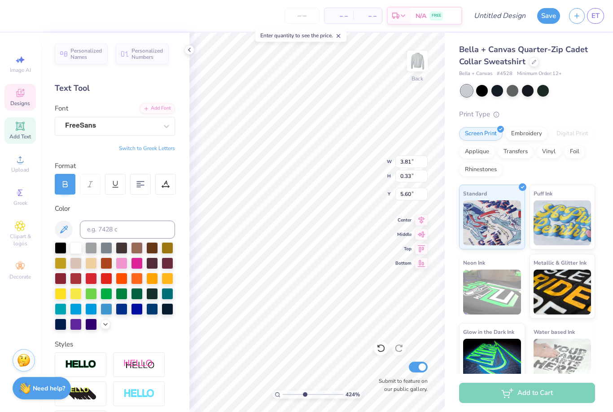
type input "2.40"
type input "0.42"
type input "7.02"
type input "4.2447935062625"
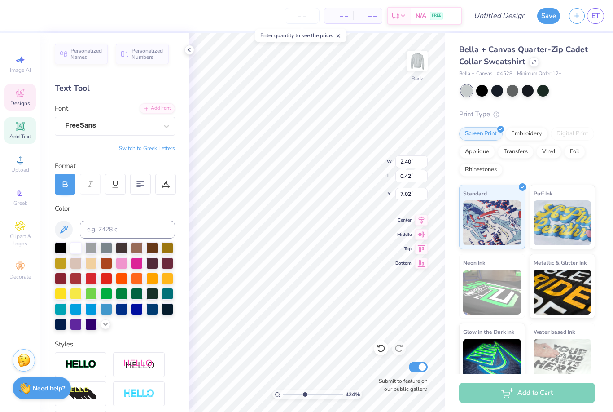
type textarea "EST. 1904"
type input "4.2447935062625"
type textarea "EST. 1904"
type input "4.2447935062625"
type input "2.02"
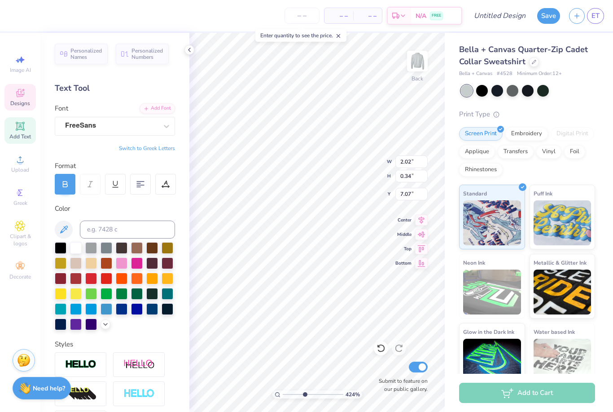
type input "0.34"
type input "4.2447935062625"
type input "6.95"
click at [598, 108] on div "Bella + Canvas Quarter-Zip Cadet Collar Sweatshirt Bella + Canvas # 4528 Minimu…" at bounding box center [529, 210] width 168 height 355
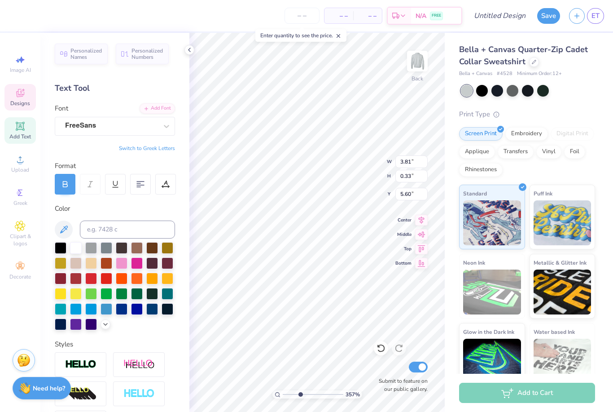
type input "3.56921202690482"
type textarea "I"
click at [161, 148] on button "Switch to Greek Letters" at bounding box center [147, 148] width 56 height 7
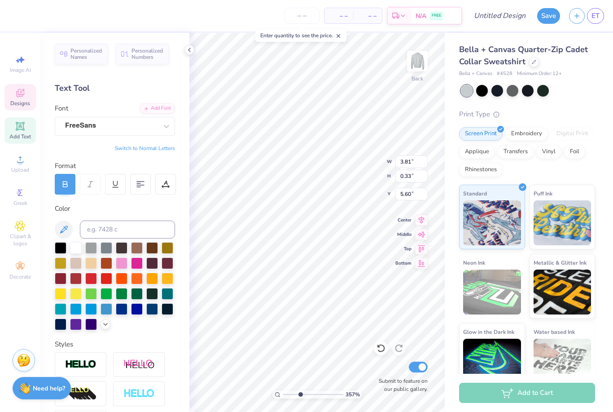
type textarea "ΑΚΨ"
type input "3.56921202690482"
type input "2.45"
type input "0.89"
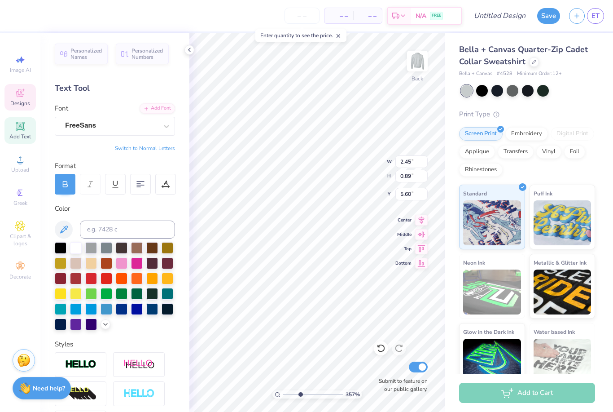
type input "3.56921202690482"
type input "5.32"
type input "1"
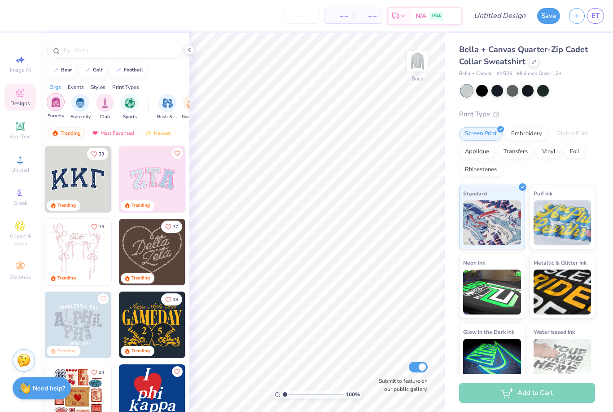
click at [83, 113] on div "Fraternity" at bounding box center [80, 107] width 20 height 26
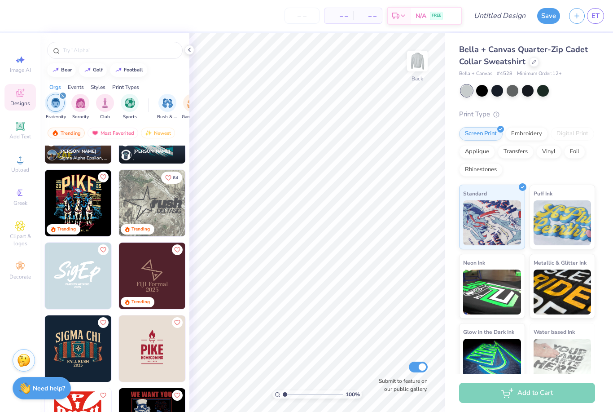
scroll to position [185, 0]
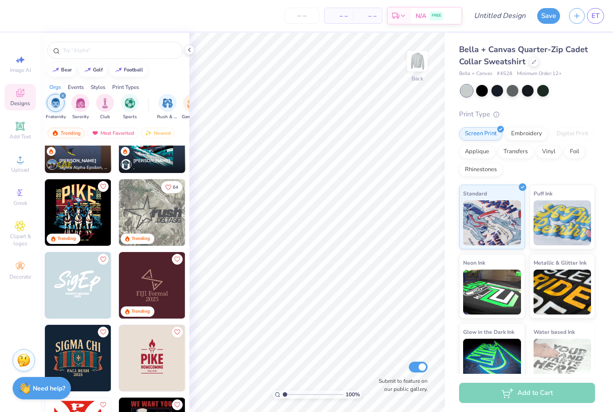
click at [166, 219] on img at bounding box center [152, 212] width 66 height 66
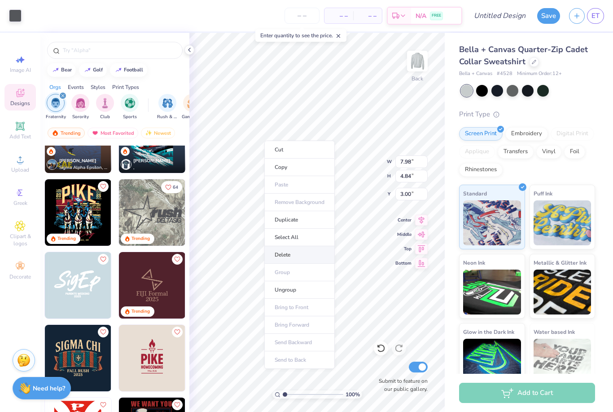
click at [293, 259] on li "Delete" at bounding box center [299, 255] width 70 height 18
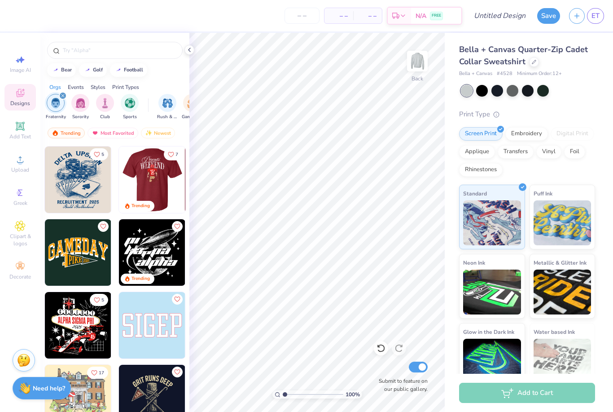
scroll to position [628, 0]
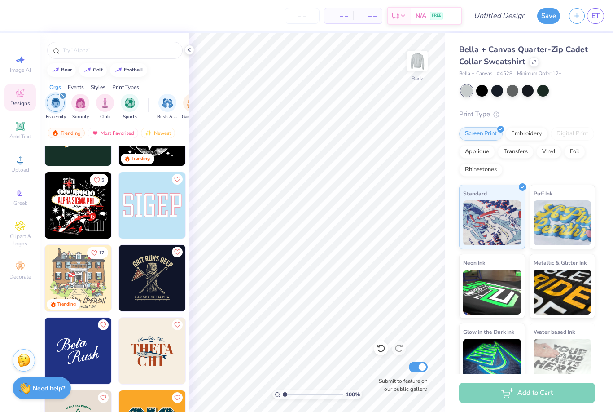
click at [149, 204] on img at bounding box center [152, 205] width 66 height 66
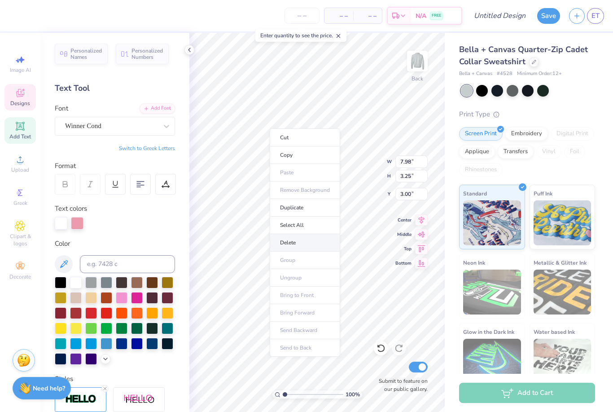
click at [298, 244] on li "Delete" at bounding box center [305, 243] width 70 height 18
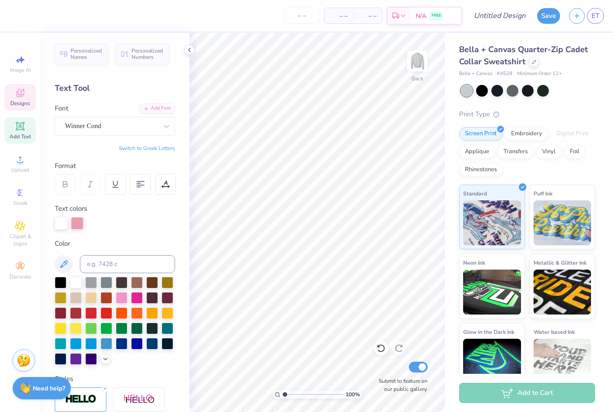
click at [22, 92] on icon at bounding box center [20, 93] width 8 height 8
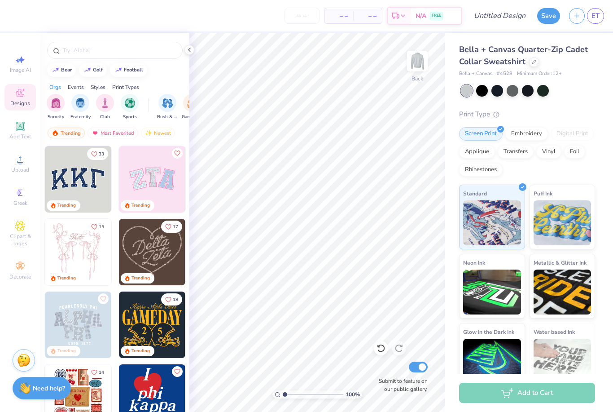
scroll to position [8, 0]
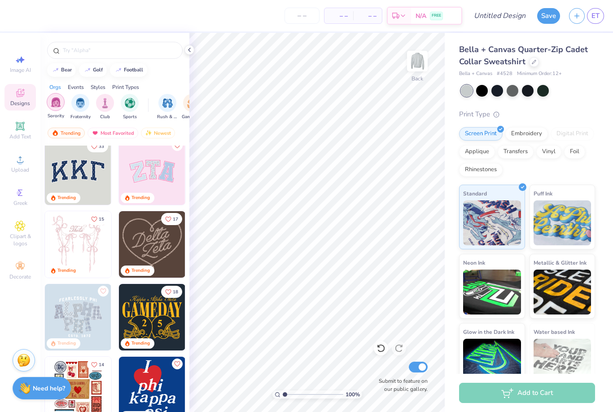
click at [83, 110] on div "filter for Fraternity" at bounding box center [80, 103] width 18 height 18
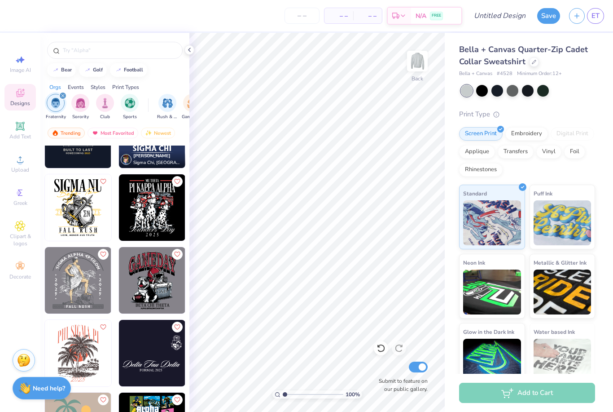
scroll to position [2320, 0]
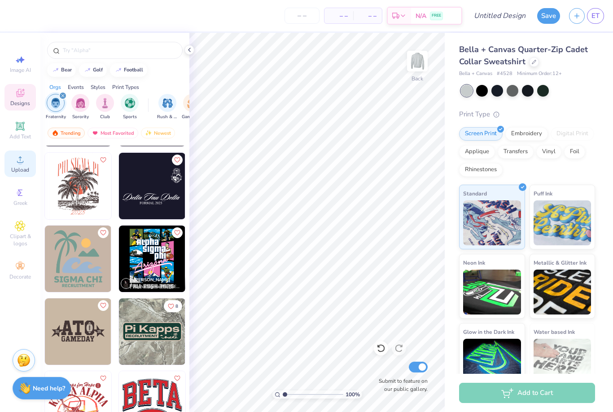
click at [14, 157] on div "Upload" at bounding box center [19, 163] width 31 height 26
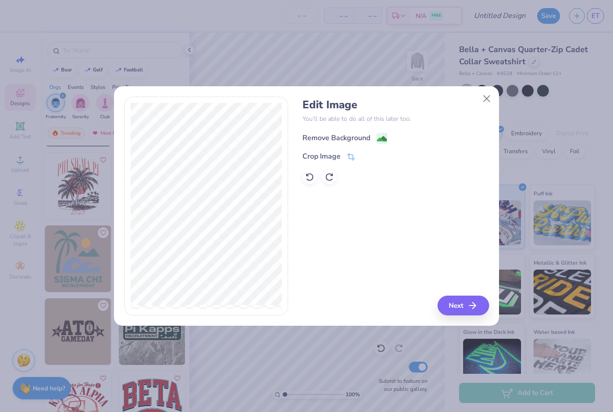
click at [363, 136] on div "Remove Background" at bounding box center [336, 137] width 68 height 11
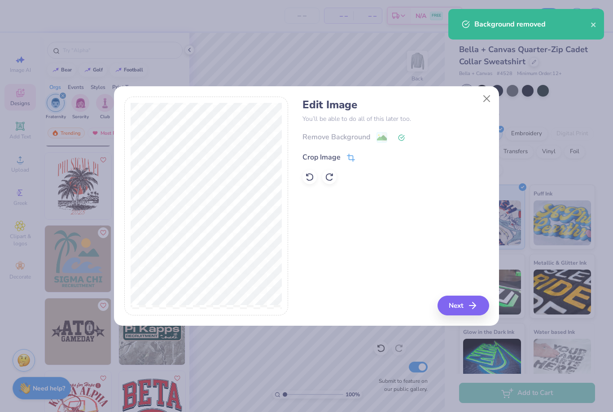
click at [344, 156] on div "Crop Image" at bounding box center [328, 157] width 53 height 11
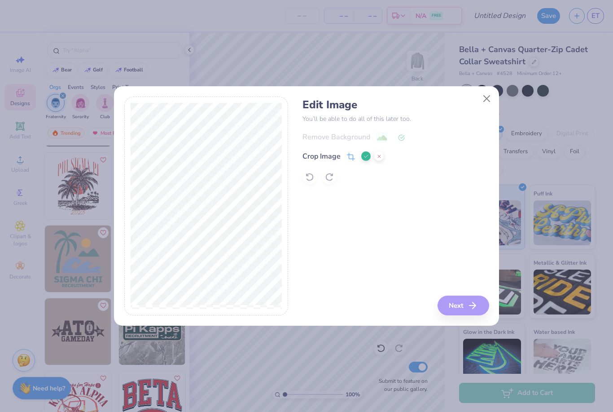
click at [388, 141] on div "Remove Background Crop Image" at bounding box center [395, 157] width 186 height 53
click at [366, 158] on icon at bounding box center [366, 155] width 5 height 5
click at [365, 138] on div "Remove Background" at bounding box center [395, 136] width 186 height 11
click at [308, 176] on icon at bounding box center [309, 176] width 9 height 9
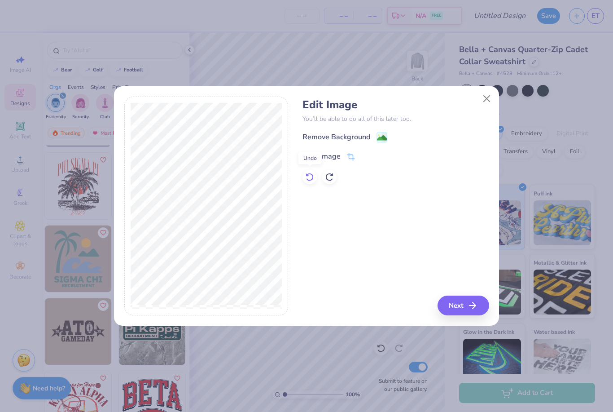
click at [307, 177] on icon at bounding box center [309, 176] width 9 height 9
click at [345, 159] on div "Crop Image" at bounding box center [328, 157] width 53 height 11
click at [362, 159] on button at bounding box center [365, 155] width 9 height 9
click at [376, 136] on div "Remove Background" at bounding box center [344, 137] width 85 height 11
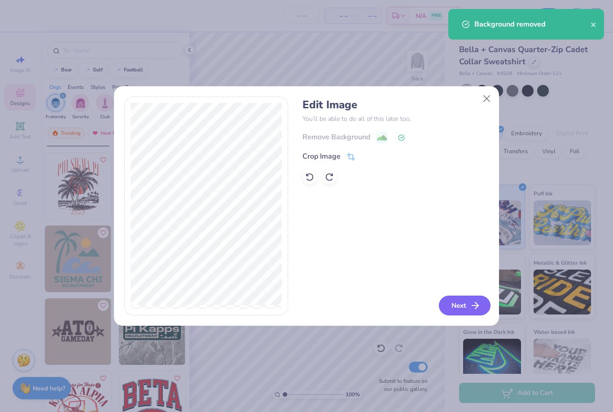
click at [472, 304] on icon "button" at bounding box center [475, 305] width 11 height 11
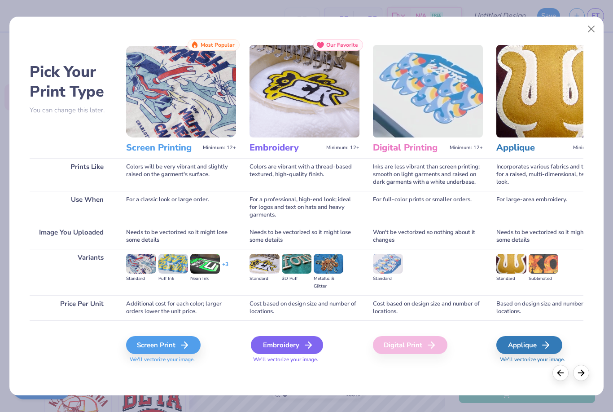
click at [300, 350] on div "Embroidery" at bounding box center [287, 345] width 72 height 18
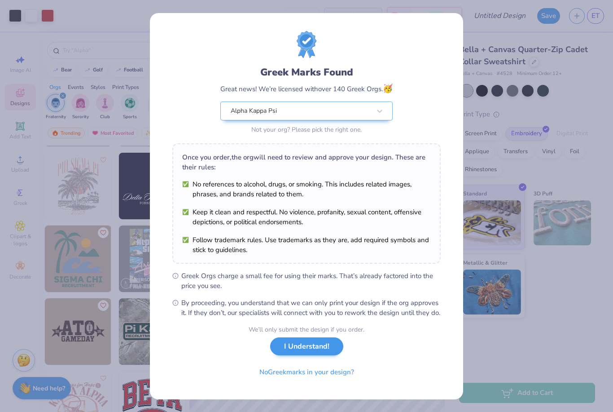
click at [304, 355] on button "I Understand!" at bounding box center [306, 346] width 73 height 18
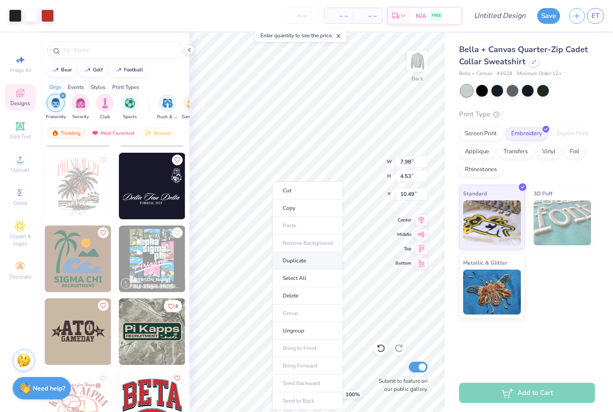
click at [315, 266] on li "Duplicate" at bounding box center [307, 261] width 70 height 18
type input "11.49"
click at [341, 241] on ul "Cut Copy Paste Remove Background Duplicate Select All Delete Group Ungroup Brin…" at bounding box center [308, 295] width 70 height 228
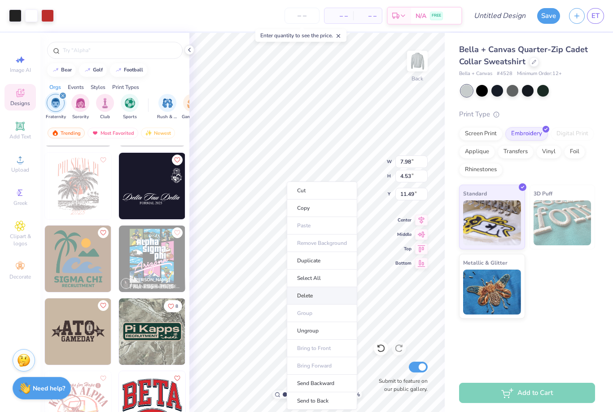
click at [310, 303] on li "Delete" at bounding box center [322, 296] width 70 height 18
click at [312, 299] on li "Delete" at bounding box center [318, 296] width 70 height 18
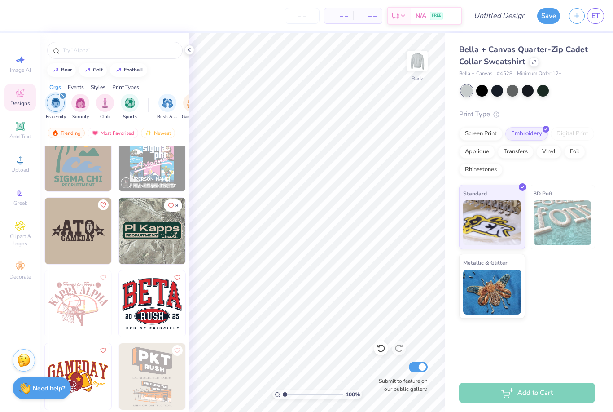
scroll to position [2474, 0]
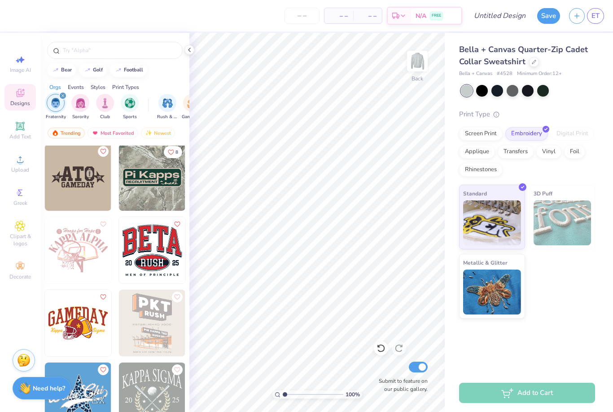
click at [148, 187] on img at bounding box center [152, 177] width 66 height 66
type input "4.69"
click at [591, 101] on div "Bella + Canvas Quarter-Zip Cadet Collar Sweatshirt Bella + Canvas # 4528 Minimu…" at bounding box center [527, 181] width 136 height 275
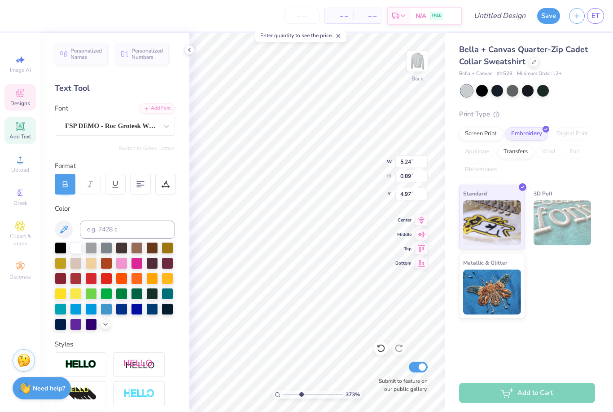
type input "3.7297478888663"
type textarea "P"
type textarea "ALPHA KAPPASI"
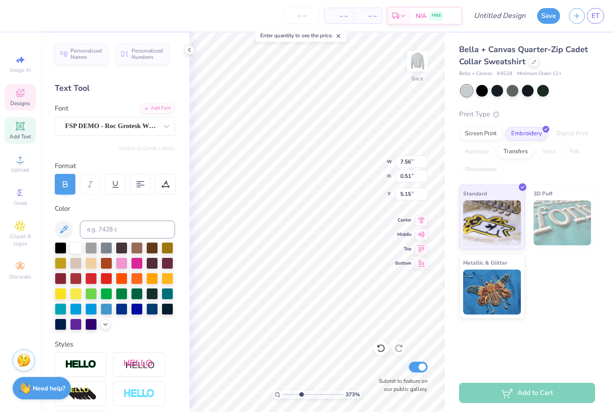
type input "3.7297478888663"
type input "5.68"
type input "1.75"
type input "4.74"
type input "3.7297478888663"
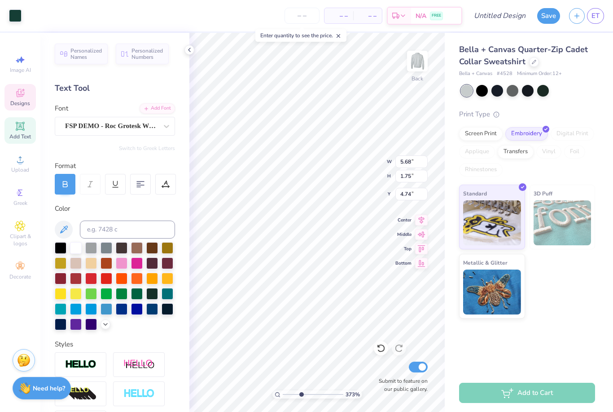
type input "7.56"
type input "0.51"
type input "5.15"
type input "3.7297478888663"
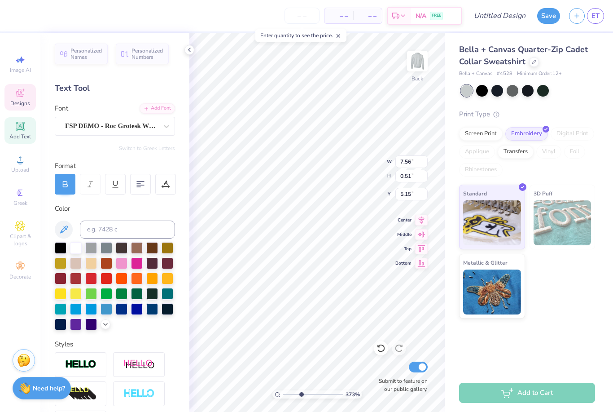
type textarea "ALPHA KAPPA PSI"
type input "1.90711346177079"
type input "5.04"
type input "0.31"
type input "1.90711346177079"
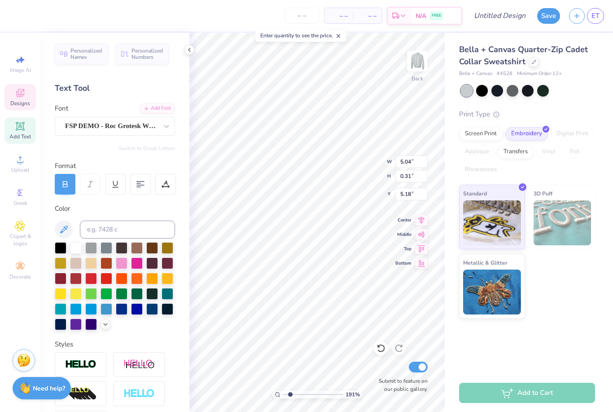
type input "5.04"
type input "3.76808904876834"
type input "5.12"
click at [572, 108] on div "Bella + Canvas Quarter-Zip Cadet Collar Sweatshirt Bella + Canvas # 4528 Minimu…" at bounding box center [527, 181] width 136 height 275
type input "3.76808904876834"
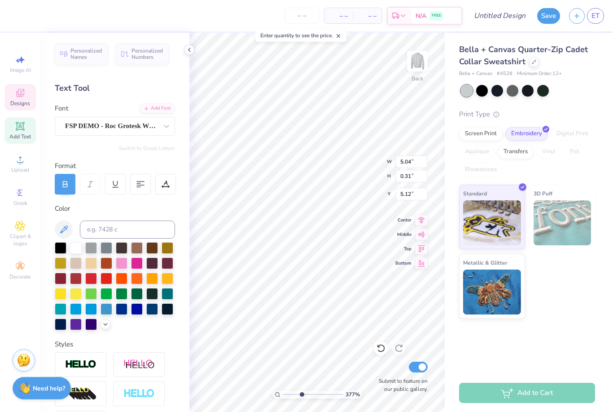
type input "5.68"
type input "1.75"
type input "4.74"
type input "3.76808904876834"
type input "4.69"
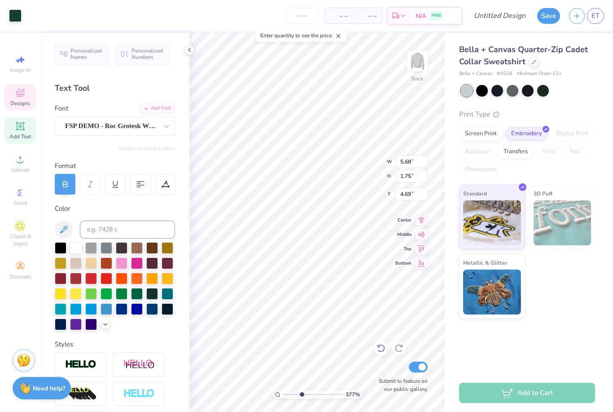
click at [387, 348] on div at bounding box center [381, 348] width 14 height 14
type input "3.76808904876834"
type input "4.74"
type input "3.76808904876834"
type input "5.04"
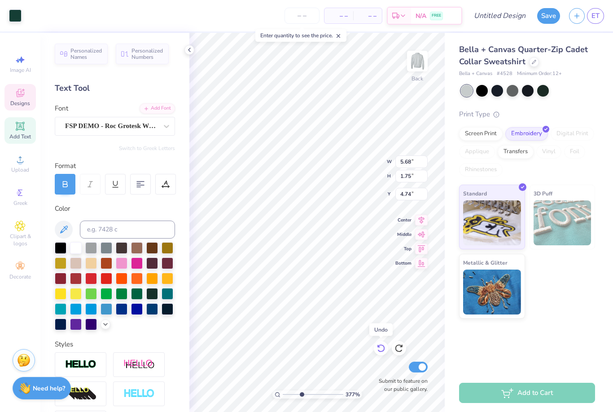
type input "0.31"
type input "5.12"
type input "3.76808904876834"
type input "5.44"
type input "0.33"
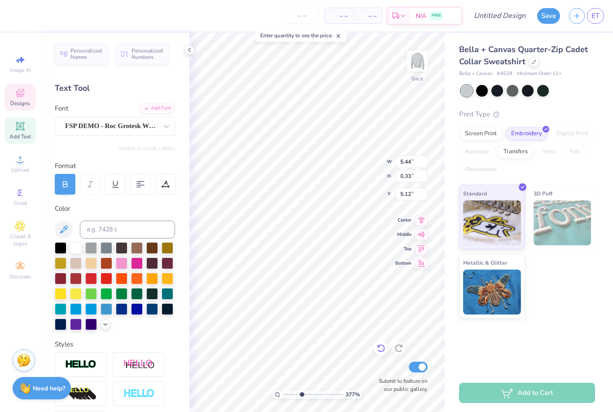
type input "3.76808904876834"
type input "4.99"
type input "3.76808904876834"
type input "5.89"
type input "3.76808904876834"
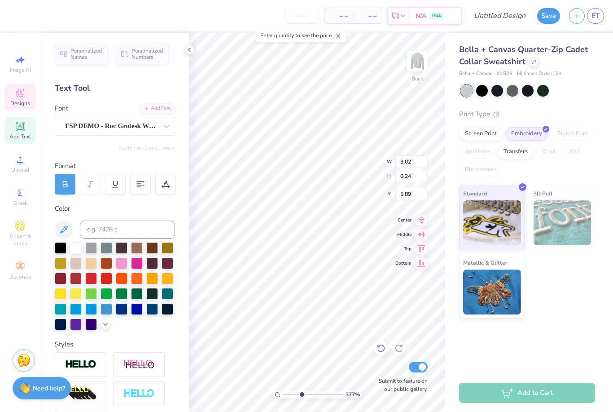
type input "3.23"
type input "0.62"
type input "5.63"
type input "3.76808904876834"
type input "5.44"
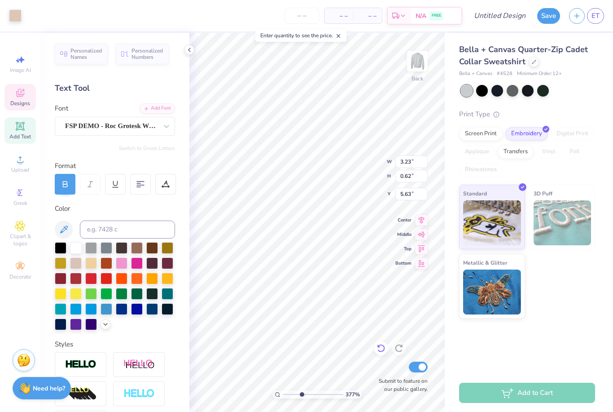
type input "0.33"
type input "4.99"
type input "3.76808904876834"
type input "5.30"
click at [582, 96] on div "Bella + Canvas Quarter-Zip Cadet Collar Sweatshirt Bella + Canvas # 4528 Minimu…" at bounding box center [527, 181] width 136 height 275
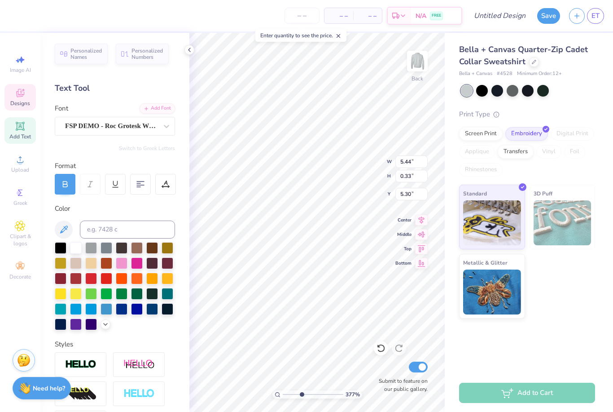
click at [588, 98] on div "Bella + Canvas Quarter-Zip Cadet Collar Sweatshirt Bella + Canvas # 4528 Minimu…" at bounding box center [527, 181] width 136 height 275
click at [564, 120] on div "Print Type Screen Print Embroidery Digital Print Applique Transfers Vinyl Foil …" at bounding box center [527, 214] width 136 height 210
type input "3.76808904876834"
type input "5.10"
type input "3.76808904876834"
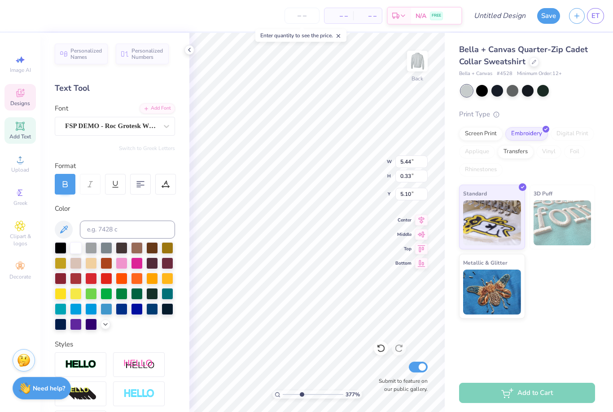
type input "3.02"
type input "0.24"
type input "5.89"
type input "3.76808904876834"
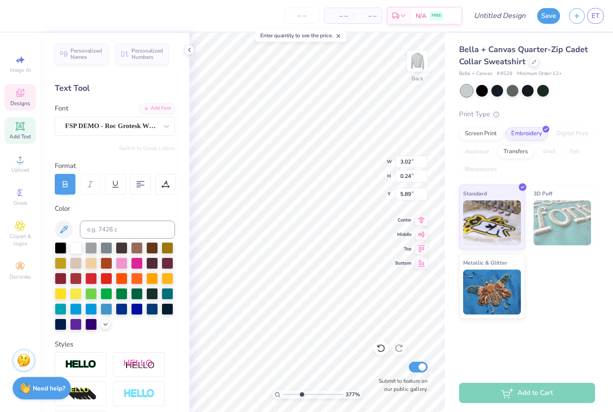
type textarea "EST. 1904"
click at [568, 108] on div "Bella + Canvas Quarter-Zip Cadet Collar Sweatshirt Bella + Canvas # 4528 Minimu…" at bounding box center [527, 181] width 136 height 275
type input "3.76808904876834"
type input "2.00"
type input "3.76808904876834"
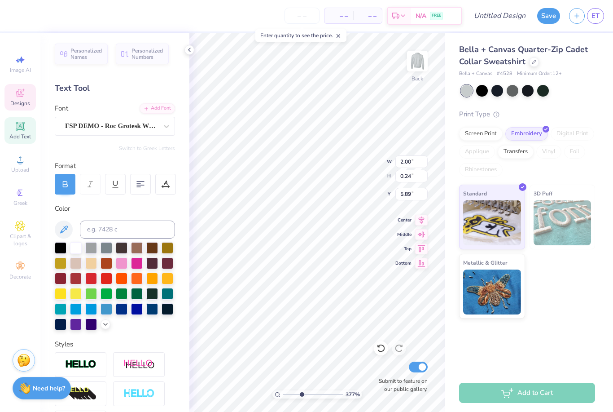
type input "5.68"
type input "1.75"
type input "4.74"
type input "3.76808904876834"
type input "1.66"
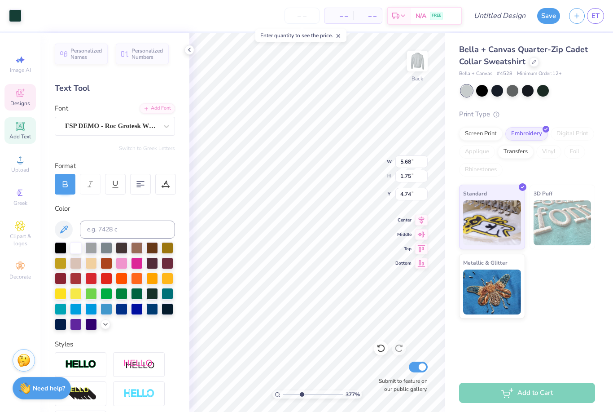
type input "0.54"
type input "5.74"
type input "3.76808904876834"
type input "5.68"
type input "1.75"
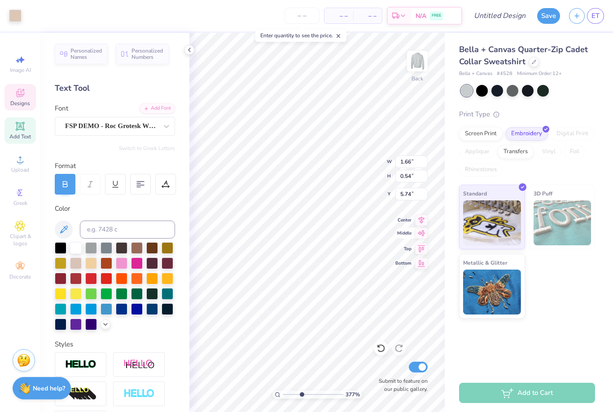
type input "4.74"
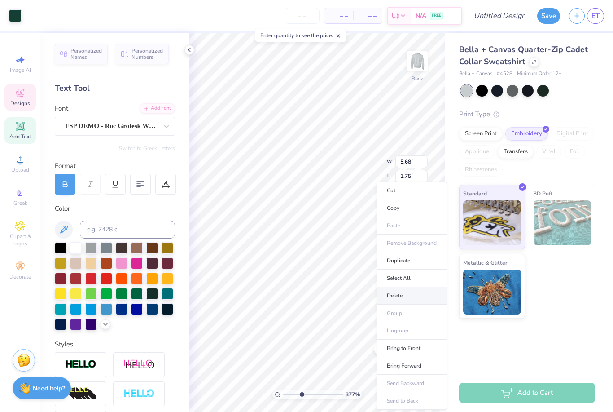
click at [398, 294] on li "Delete" at bounding box center [412, 296] width 70 height 18
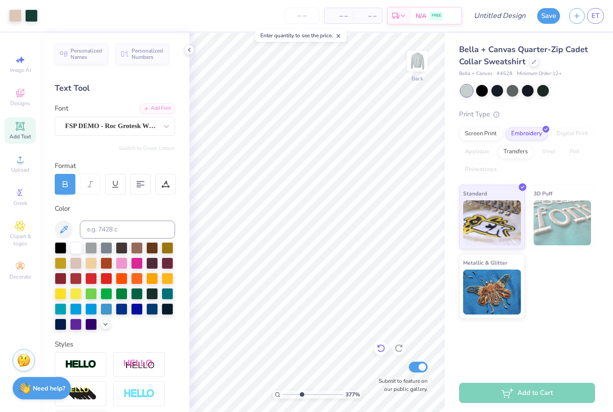
click at [381, 350] on icon at bounding box center [381, 347] width 9 height 9
type input "3.76808904876834"
type input "5.68"
type input "1.75"
type input "4.74"
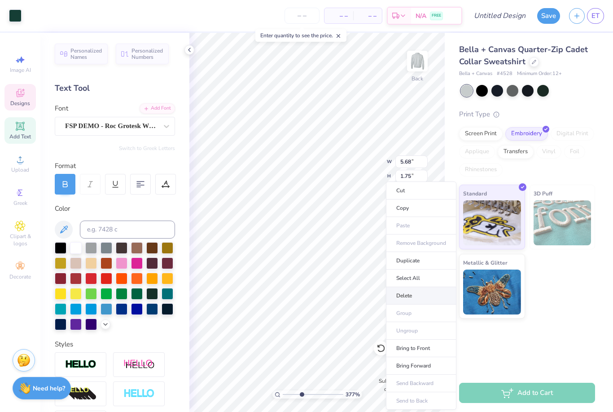
click at [412, 297] on li "Delete" at bounding box center [421, 296] width 70 height 18
click at [406, 295] on li "Delete" at bounding box center [421, 296] width 70 height 18
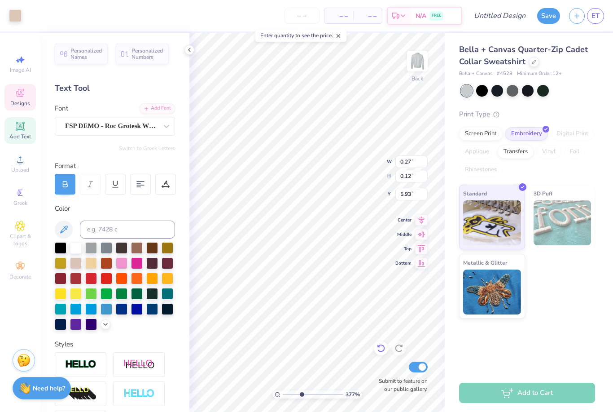
click at [383, 347] on icon at bounding box center [381, 347] width 9 height 9
type input "3.76808904876834"
type input "7.09"
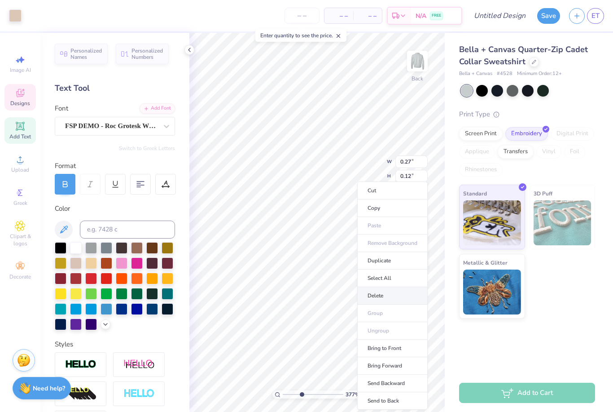
click at [376, 295] on li "Delete" at bounding box center [392, 296] width 70 height 18
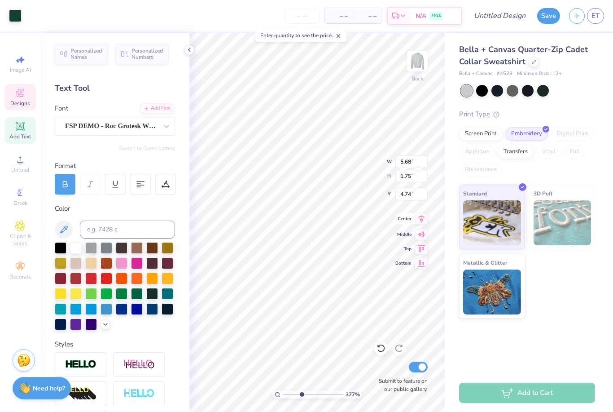
type input "3.76808904876834"
type input "1.66"
type input "0.54"
type input "5.74"
type input "3.76808904876834"
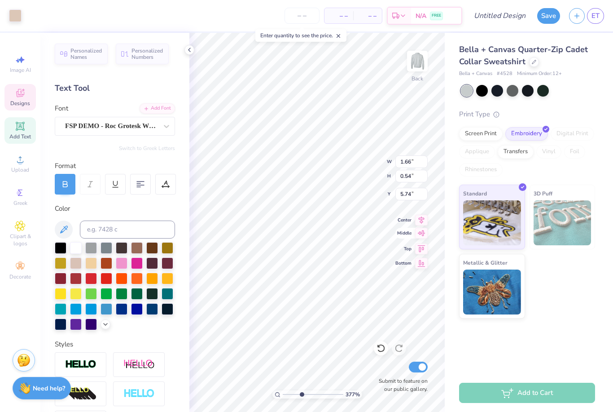
type input "7.48"
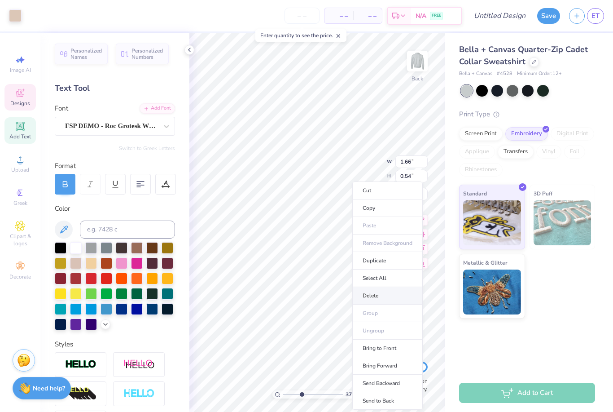
click at [363, 294] on li "Delete" at bounding box center [387, 296] width 70 height 18
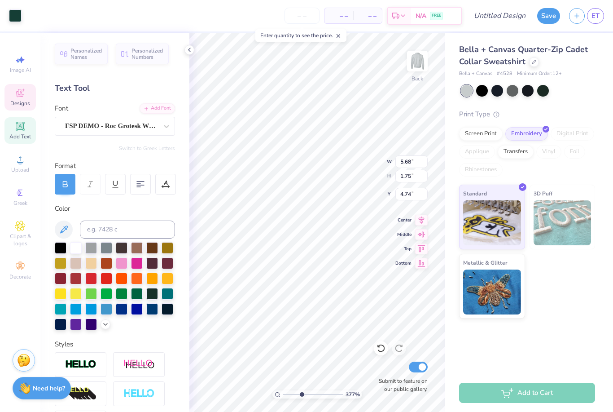
type input "3.76808904876834"
type input "0.08"
type input "0.05"
type input "5.91"
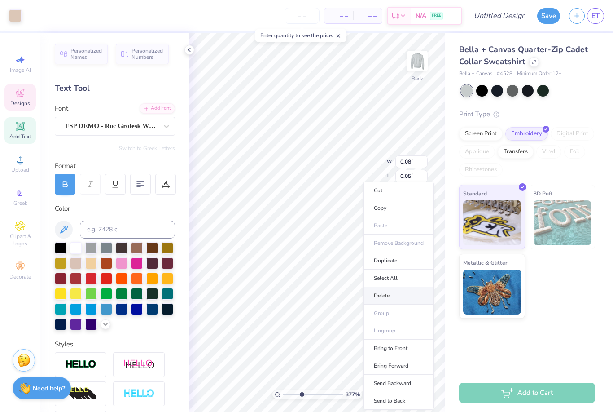
click at [382, 297] on li "Delete" at bounding box center [399, 296] width 70 height 18
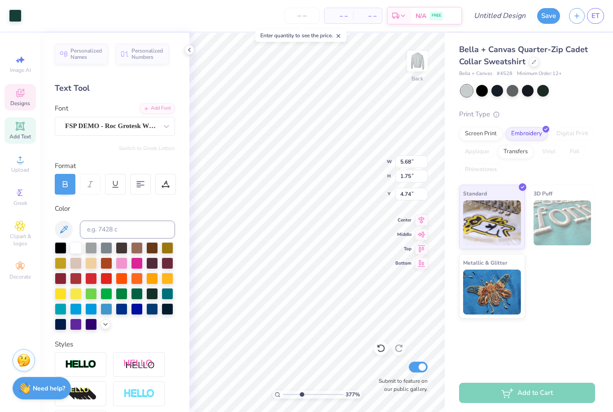
type input "3.76808904876834"
type input "0.13"
type input "0.04"
type input "5.85"
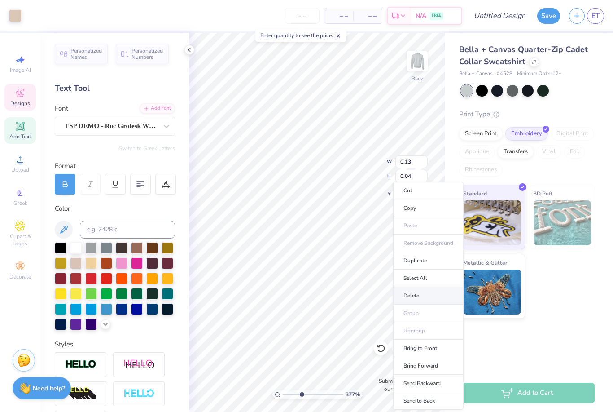
click at [422, 297] on li "Delete" at bounding box center [428, 296] width 70 height 18
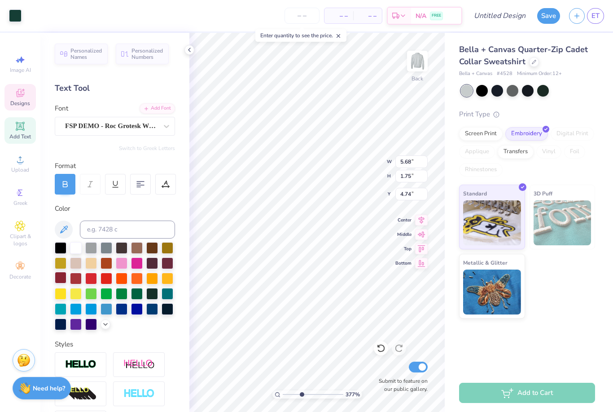
click at [61, 281] on div at bounding box center [61, 278] width 12 height 12
click at [60, 283] on div at bounding box center [61, 278] width 12 height 12
click at [61, 277] on div at bounding box center [61, 278] width 12 height 12
click at [385, 351] on icon at bounding box center [381, 347] width 9 height 9
click at [382, 350] on icon at bounding box center [381, 347] width 9 height 9
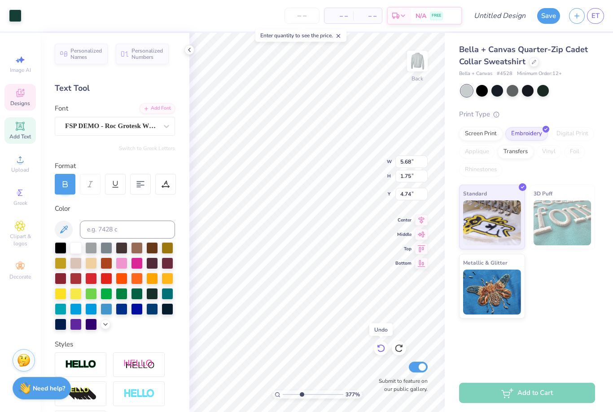
click at [380, 348] on icon at bounding box center [381, 347] width 9 height 9
click at [395, 349] on icon at bounding box center [398, 347] width 9 height 9
type input "3.76808904876834"
type input "2.00"
type input "0.24"
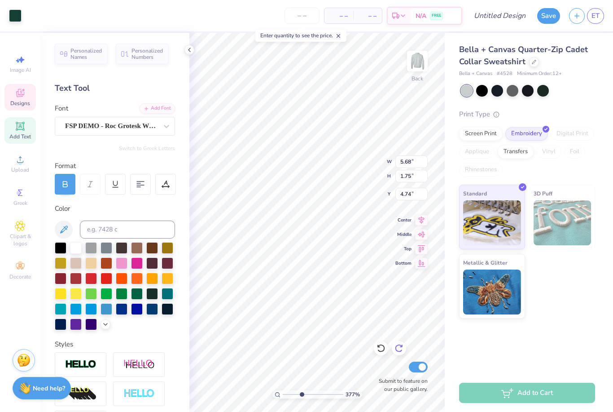
type input "5.89"
click at [73, 250] on div at bounding box center [76, 247] width 12 height 12
type input "3.76808904876834"
type input "5.44"
type input "0.33"
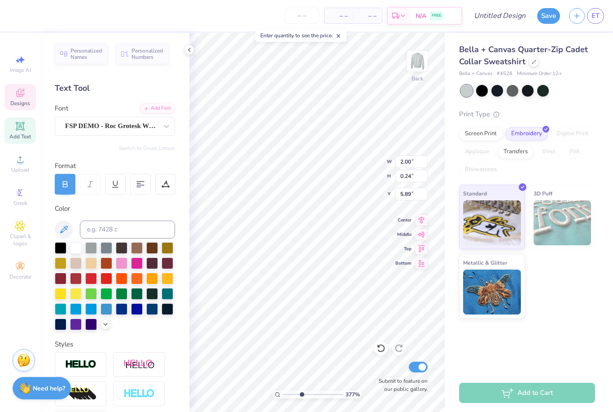
type input "5.10"
click at [76, 252] on div at bounding box center [76, 247] width 12 height 12
type input "3.76808904876834"
type input "2.00"
type input "0.24"
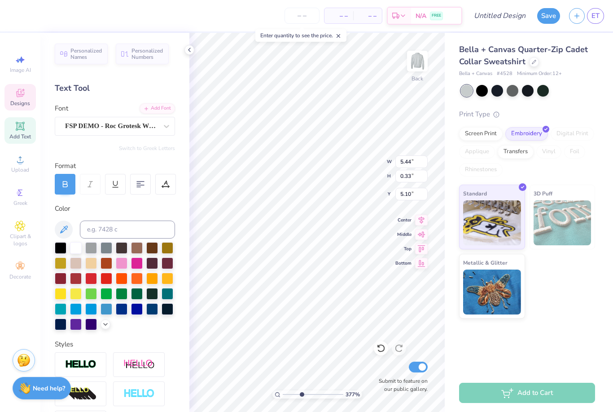
type input "5.89"
click at [81, 250] on div at bounding box center [76, 247] width 12 height 12
type input "3.76808904876834"
type input "5.68"
type input "1.75"
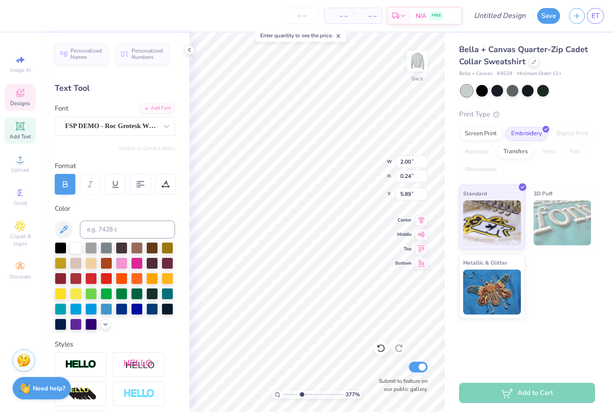
type input "4.74"
type input "3.76808904876834"
type input "5.77"
type input "1.84"
type input "4.69"
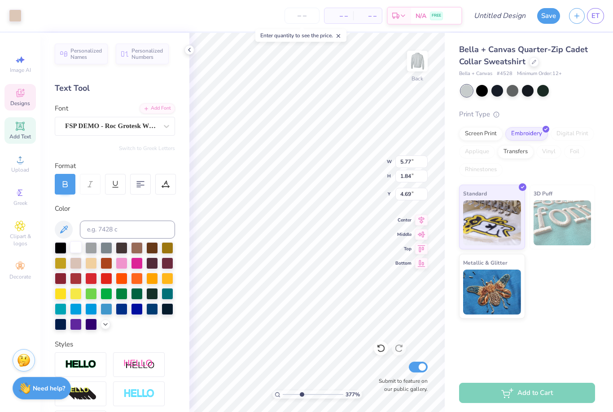
click at [79, 251] on div at bounding box center [76, 247] width 12 height 12
click at [77, 250] on div at bounding box center [76, 247] width 12 height 12
type input "3.76808904876834"
type input "2.00"
type input "0.24"
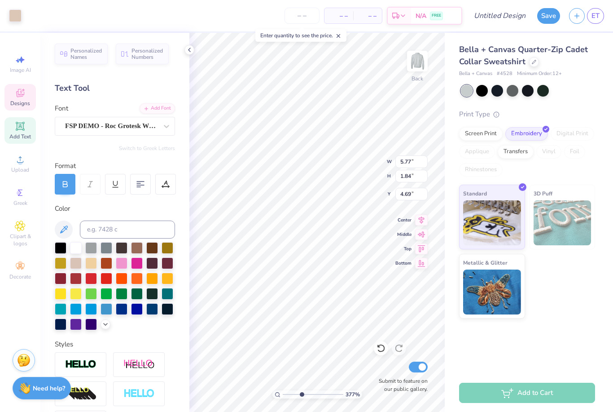
type input "5.89"
type input "3.76808904876834"
type input "3.23"
type input "0.62"
type input "5.63"
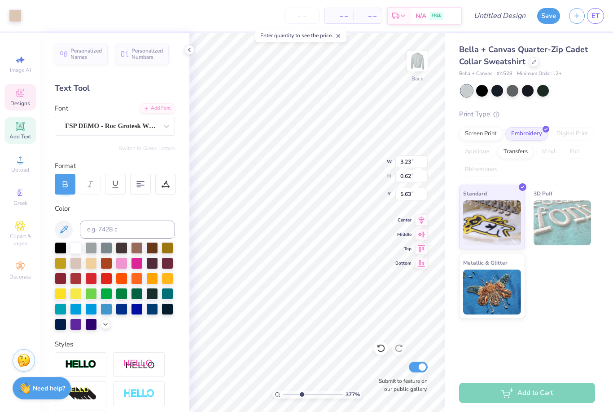
click at [592, 90] on div at bounding box center [528, 91] width 134 height 12
type input "1"
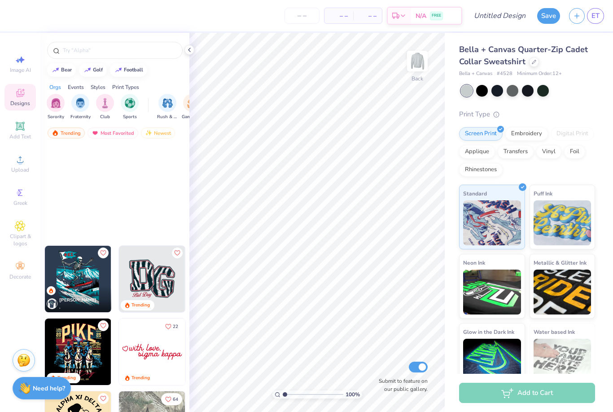
scroll to position [1600, 0]
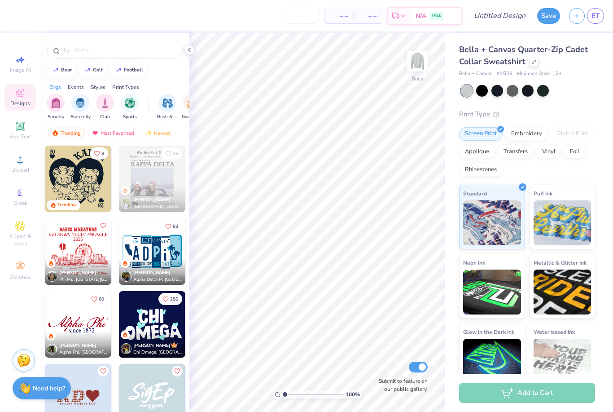
click at [66, 91] on div "Orgs Events Styles Print Types" at bounding box center [114, 85] width 149 height 13
click at [81, 106] on img "filter for Fraternity" at bounding box center [80, 103] width 10 height 10
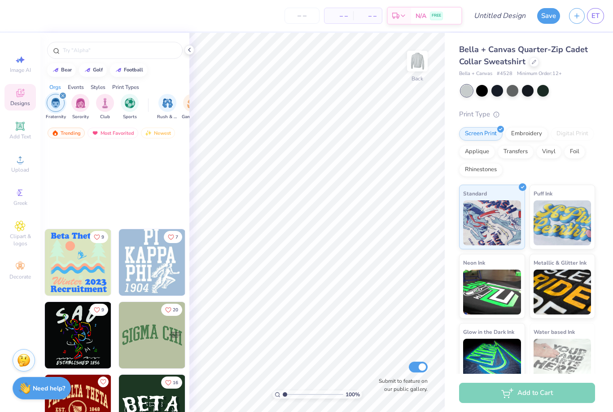
scroll to position [5745, 0]
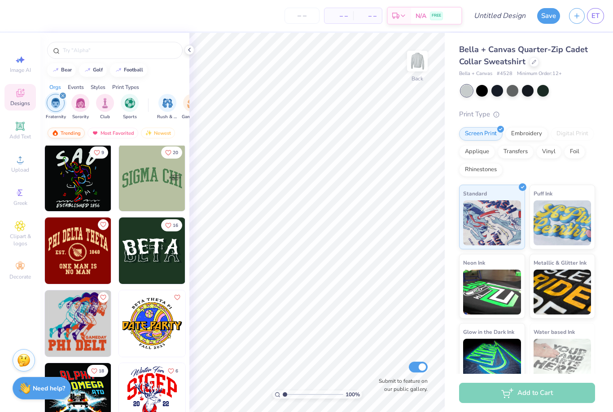
click at [76, 132] on div "Trending" at bounding box center [66, 132] width 37 height 11
click at [119, 136] on div "Most Favorited" at bounding box center [113, 132] width 51 height 11
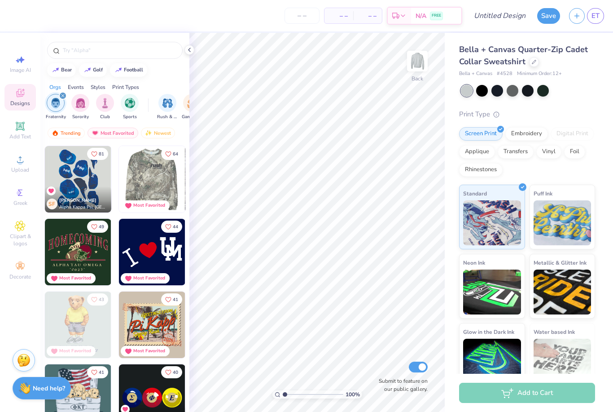
click at [119, 188] on img at bounding box center [86, 179] width 66 height 66
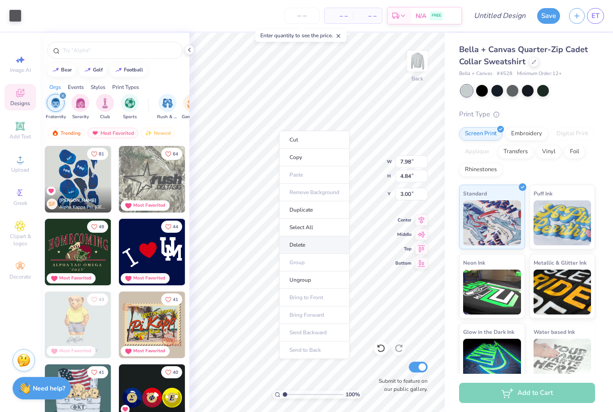
click at [305, 243] on li "Delete" at bounding box center [314, 245] width 70 height 18
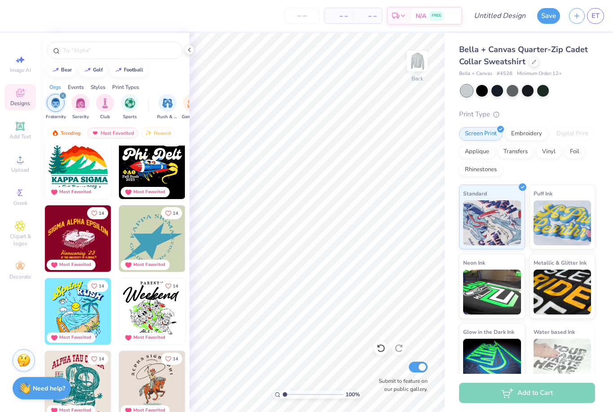
scroll to position [3152, 0]
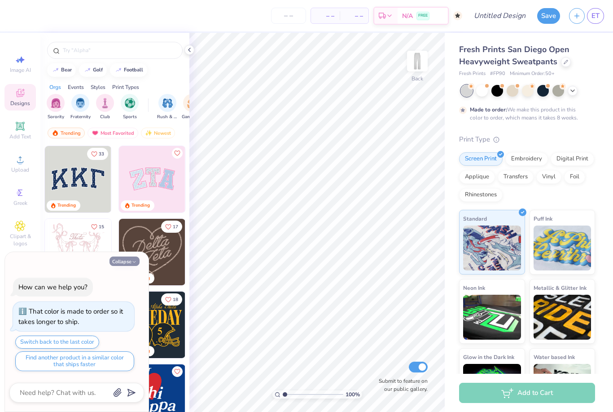
click at [123, 264] on button "Collapse" at bounding box center [125, 260] width 30 height 9
type textarea "x"
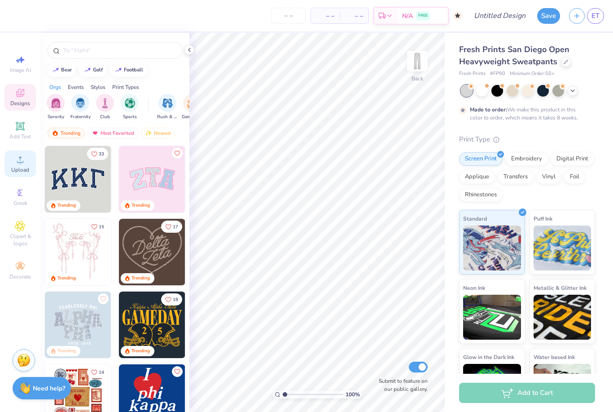
click at [18, 163] on icon at bounding box center [20, 159] width 11 height 11
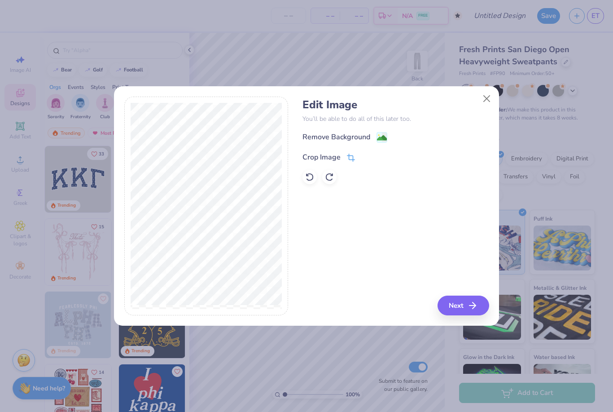
click at [339, 159] on div "Crop Image" at bounding box center [321, 157] width 38 height 11
click at [347, 161] on span at bounding box center [351, 156] width 8 height 11
click at [365, 160] on button at bounding box center [365, 155] width 9 height 9
click at [372, 136] on div "Remove Background" at bounding box center [344, 137] width 85 height 11
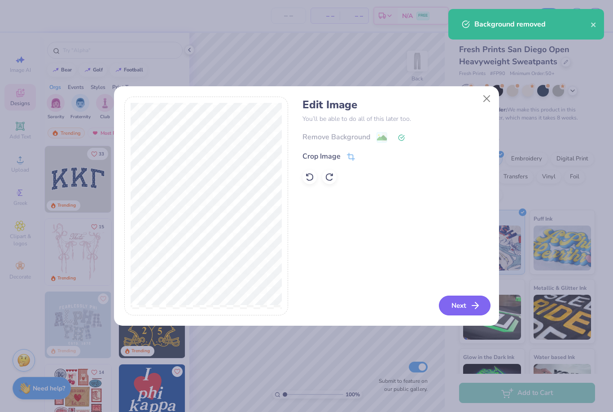
click at [470, 304] on icon "button" at bounding box center [475, 305] width 11 height 11
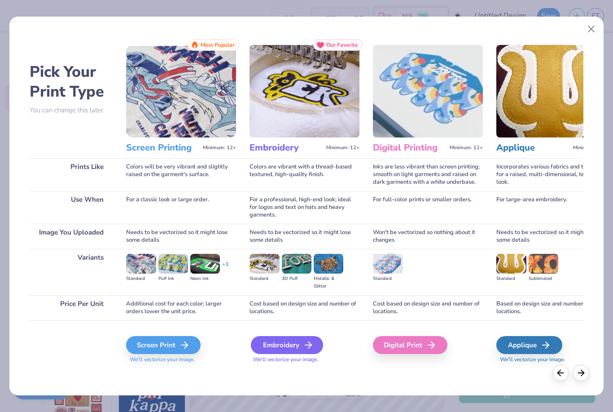
click at [304, 348] on icon at bounding box center [308, 344] width 11 height 11
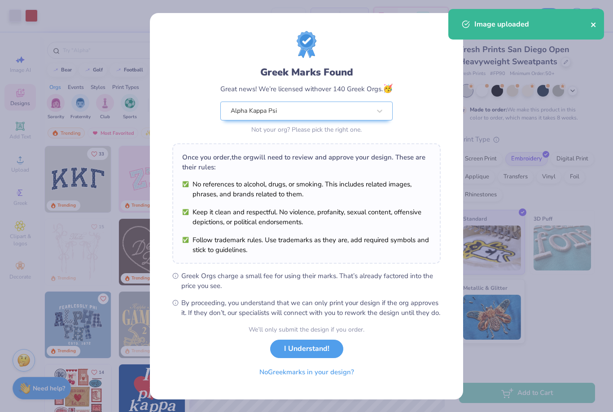
click at [596, 28] on icon "close" at bounding box center [594, 24] width 6 height 7
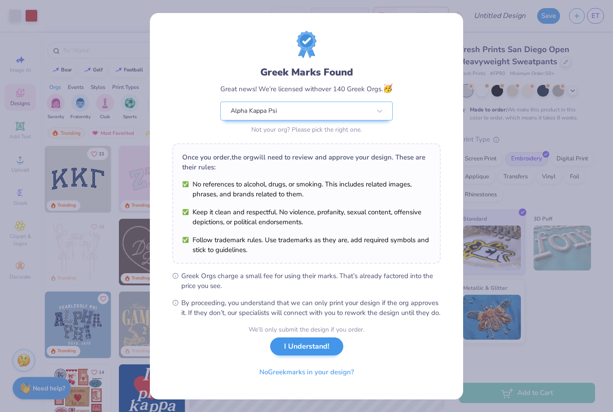
click at [324, 355] on button "I Understand!" at bounding box center [306, 346] width 73 height 18
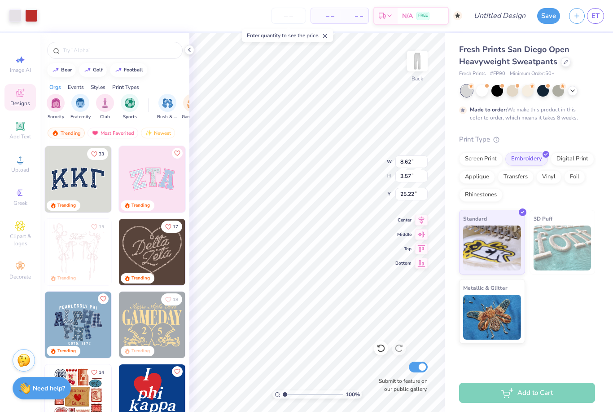
type input "12.07"
type input "1"
type input "4.58"
type input "1.89"
type input "11.70"
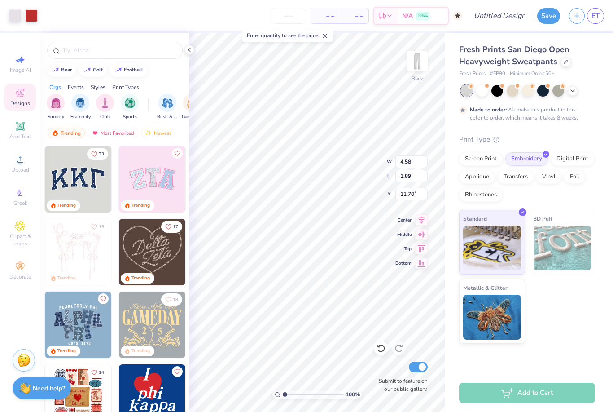
type input "14.35"
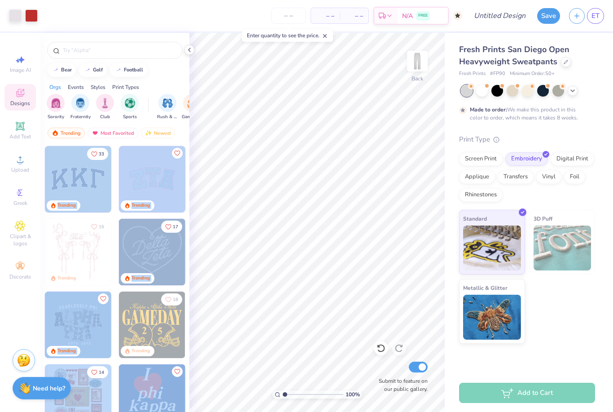
click at [584, 71] on div "Fresh Prints # FP90 Minimum Order: 50 +" at bounding box center [527, 74] width 136 height 8
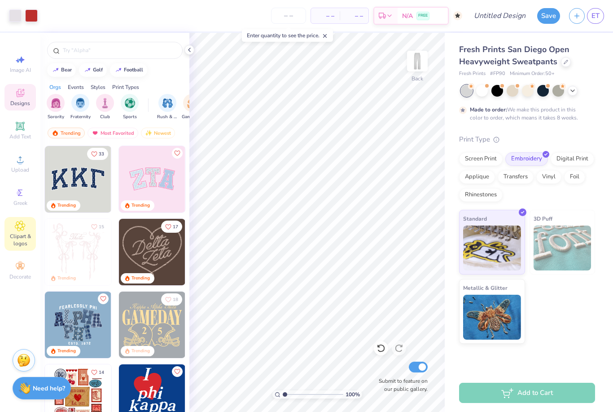
click at [20, 240] on span "Clipart & logos" at bounding box center [19, 239] width 31 height 14
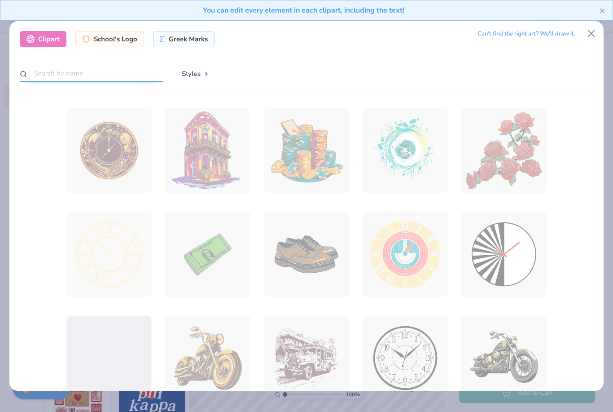
click at [105, 65] on input "text" at bounding box center [92, 73] width 144 height 17
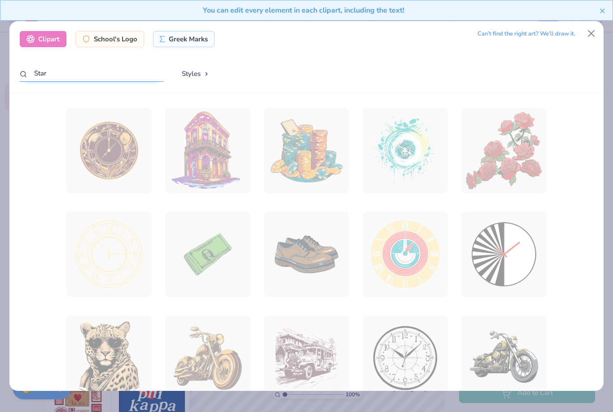
type input "Star"
